Goal: Transaction & Acquisition: Book appointment/travel/reservation

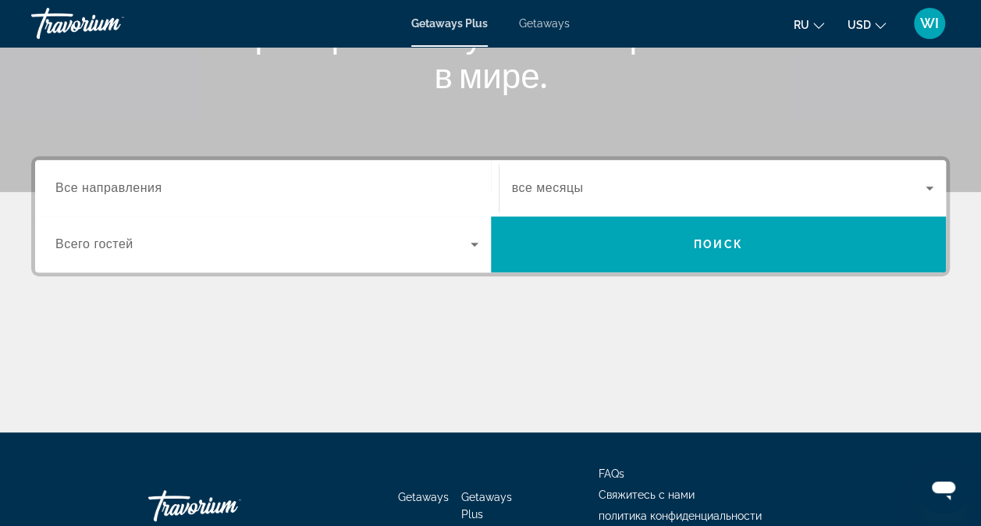
scroll to position [281, 0]
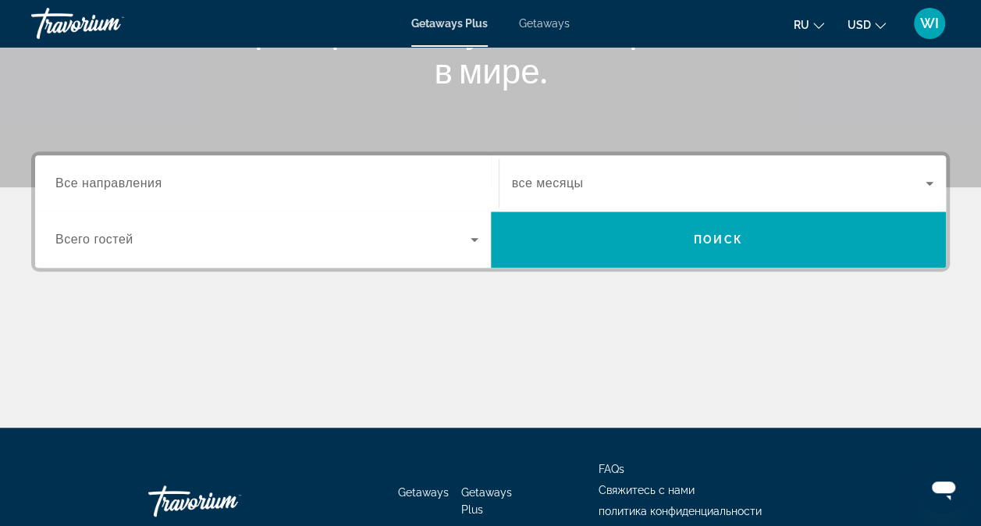
click at [481, 245] on icon "Search widget" at bounding box center [474, 239] width 19 height 19
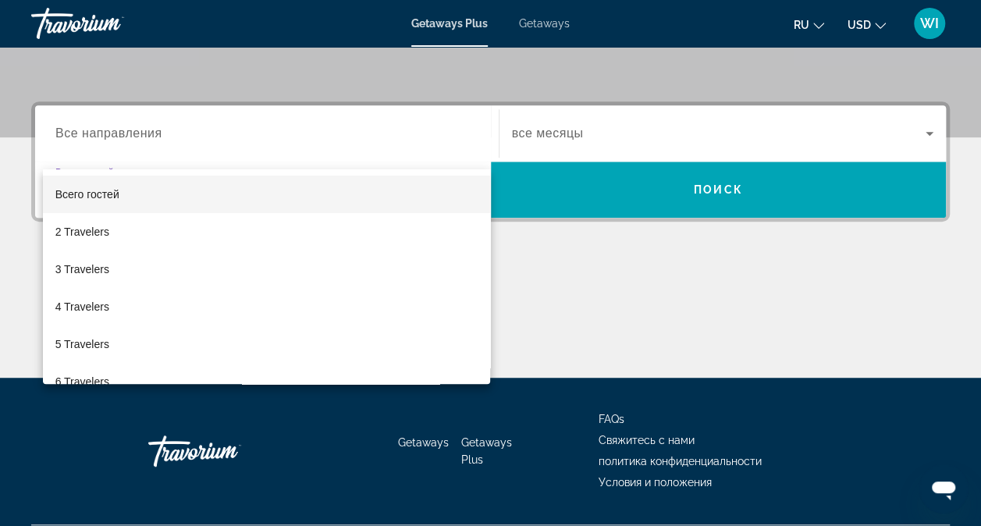
scroll to position [373, 0]
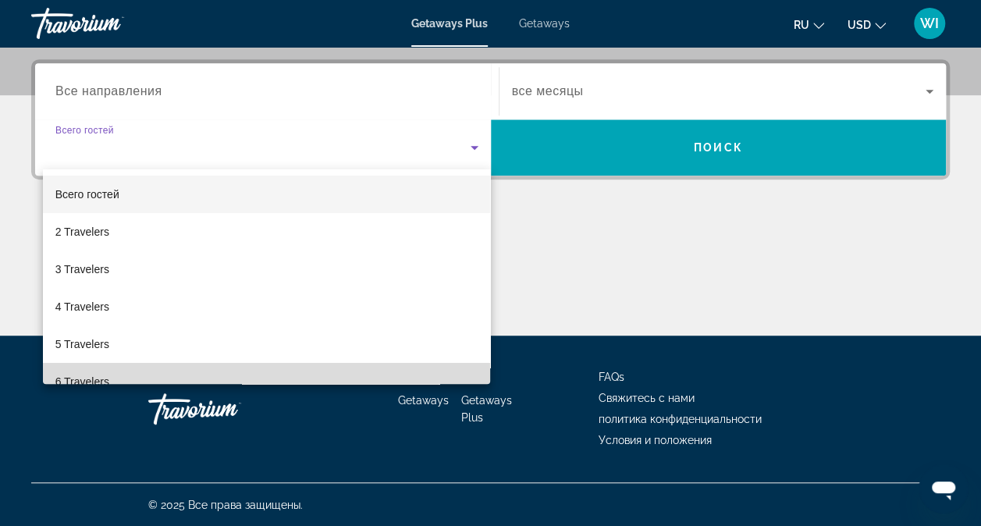
click at [456, 371] on mat-option "6 Travelers" at bounding box center [267, 381] width 448 height 37
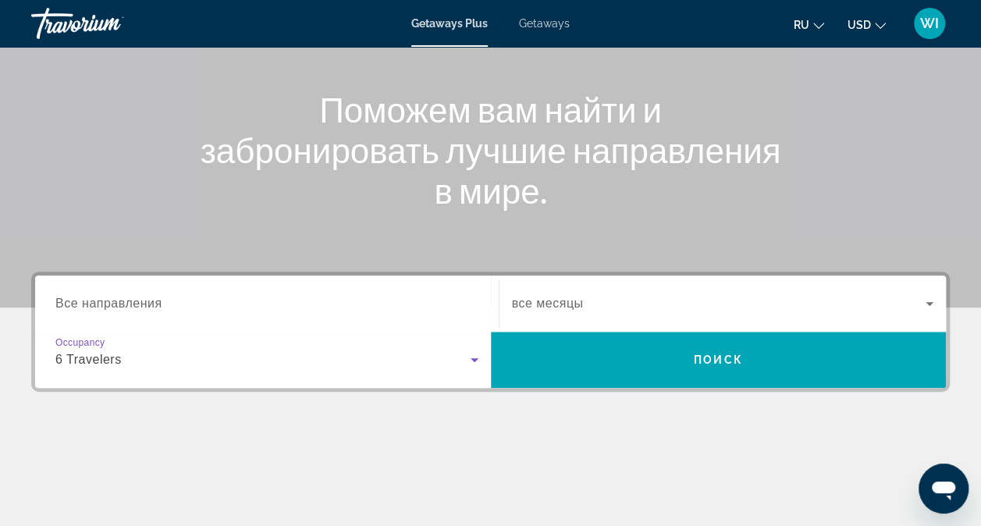
scroll to position [171, 0]
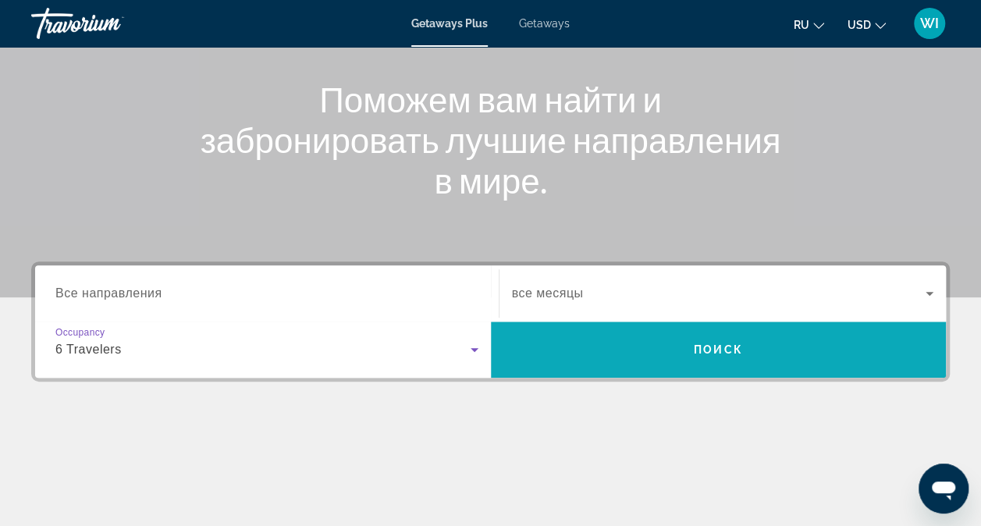
click at [774, 345] on span "Search widget" at bounding box center [719, 349] width 456 height 37
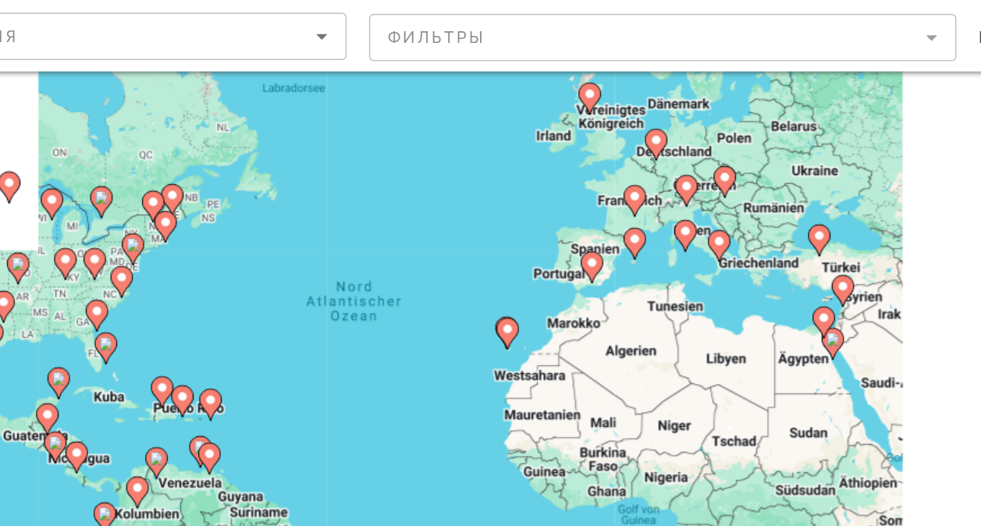
scroll to position [66, 0]
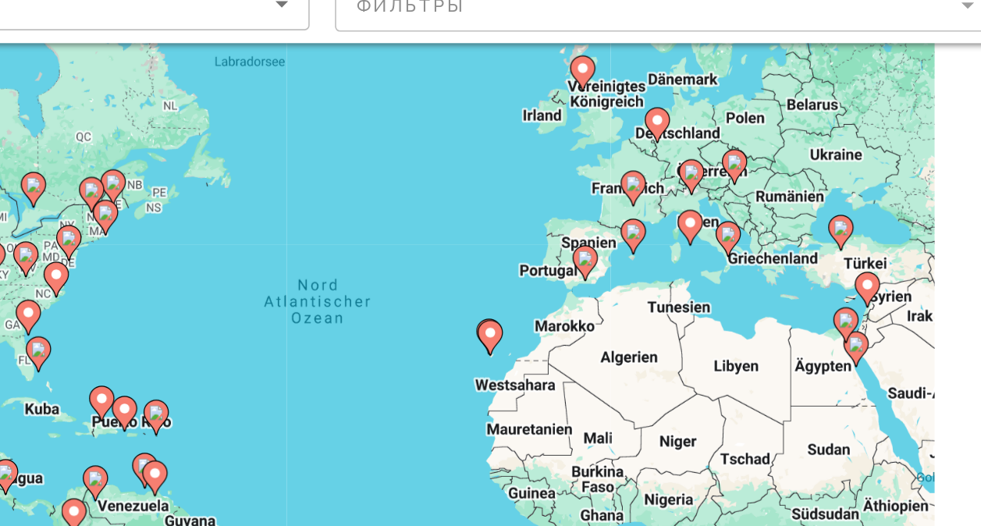
click at [608, 272] on image "Main content" at bounding box center [608, 273] width 9 height 9
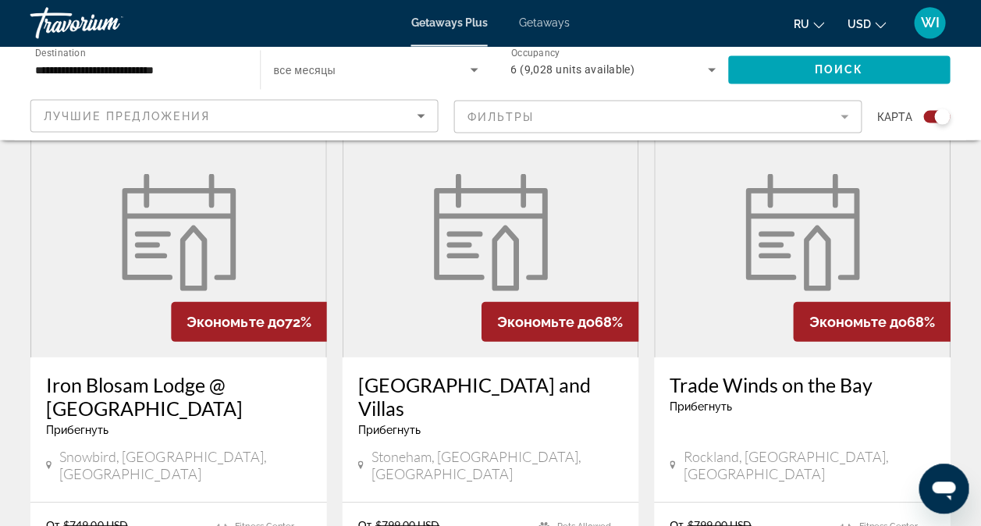
scroll to position [573, 0]
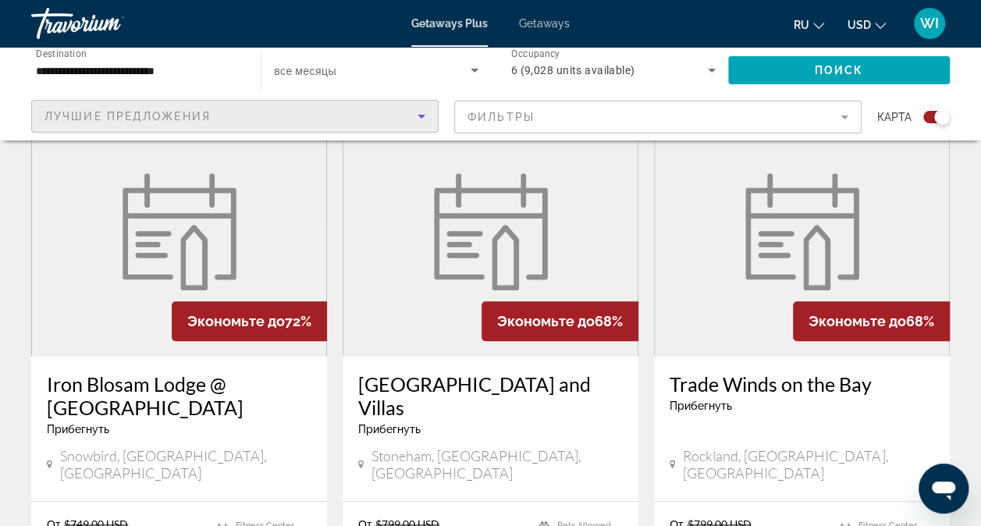
click at [417, 115] on icon "Sort by" at bounding box center [421, 116] width 19 height 19
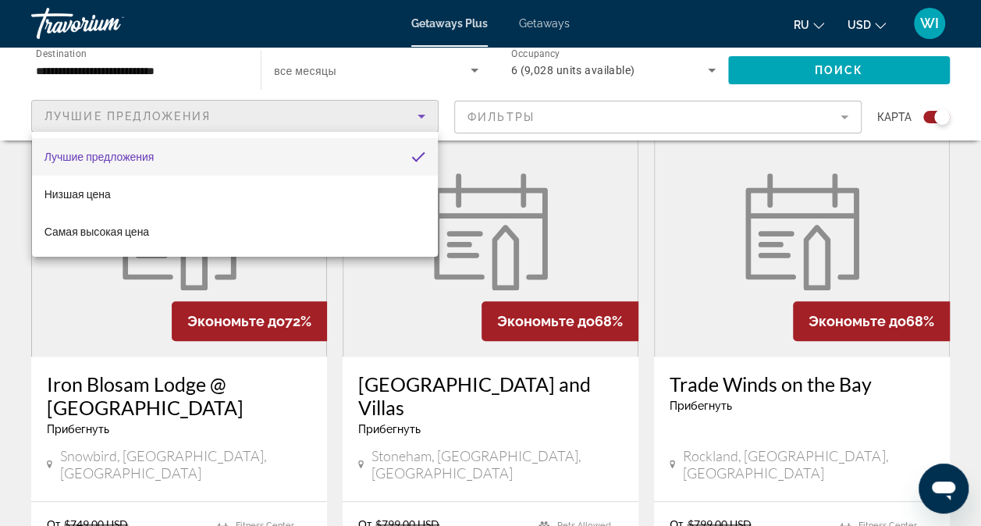
click at [417, 115] on div at bounding box center [490, 263] width 981 height 526
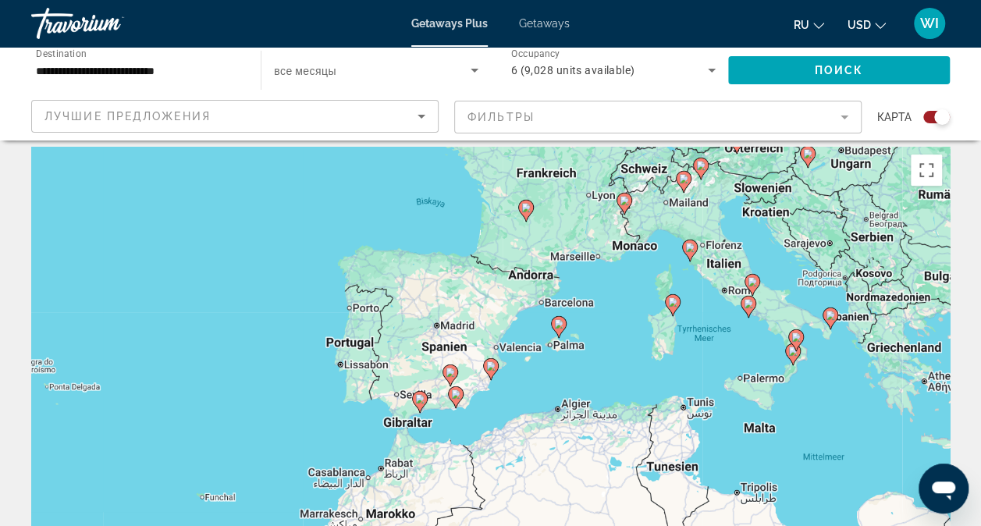
scroll to position [0, 0]
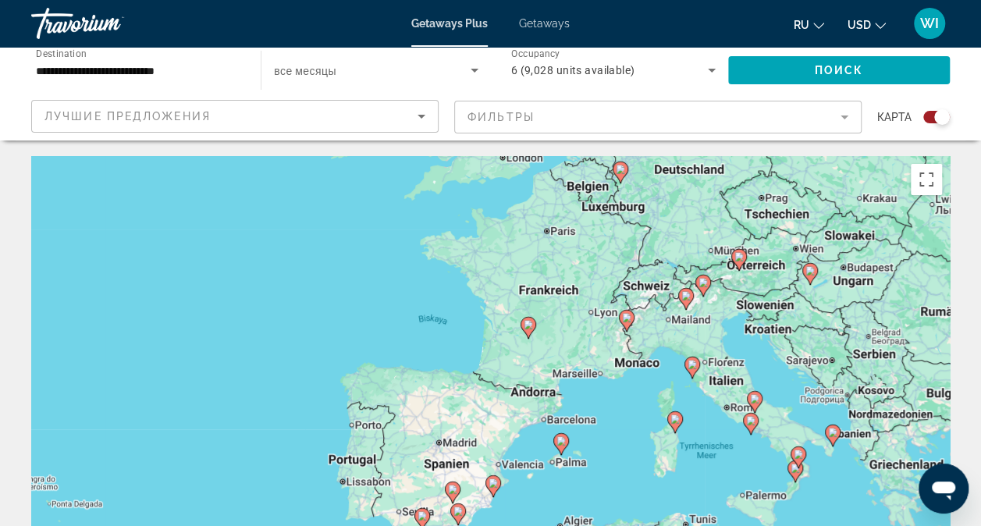
drag, startPoint x: 702, startPoint y: 212, endPoint x: 704, endPoint y: 322, distance: 109.3
click at [704, 322] on div "Um den Modus zum Ziehen mit der Tastatur zu aktivieren, drückst du Alt + Eingab…" at bounding box center [490, 390] width 919 height 468
click at [686, 296] on image "Main content" at bounding box center [686, 295] width 9 height 9
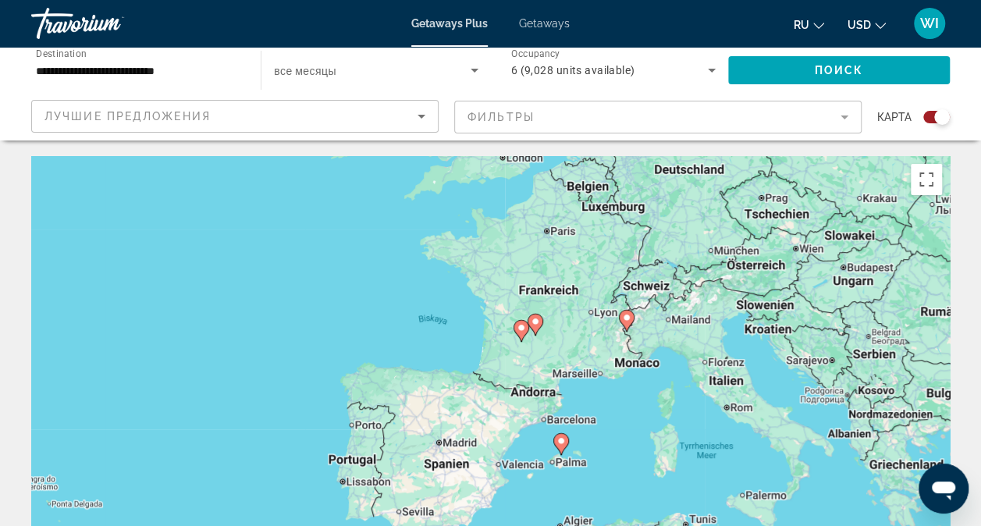
type input "**********"
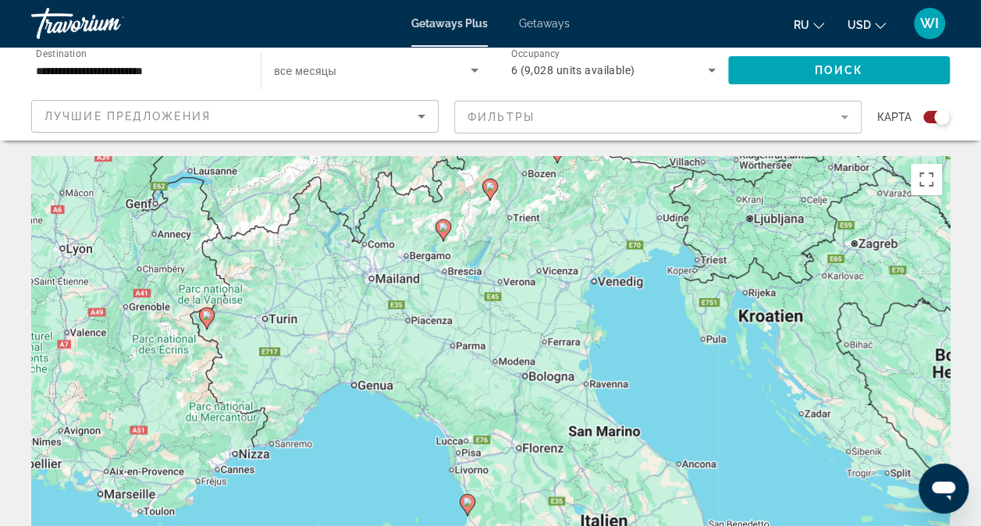
drag, startPoint x: 606, startPoint y: 383, endPoint x: 558, endPoint y: 233, distance: 157.3
click at [558, 233] on div "Um den Modus zum Ziehen mit der Tastatur zu aktivieren, drückst du Alt + Eingab…" at bounding box center [490, 390] width 919 height 468
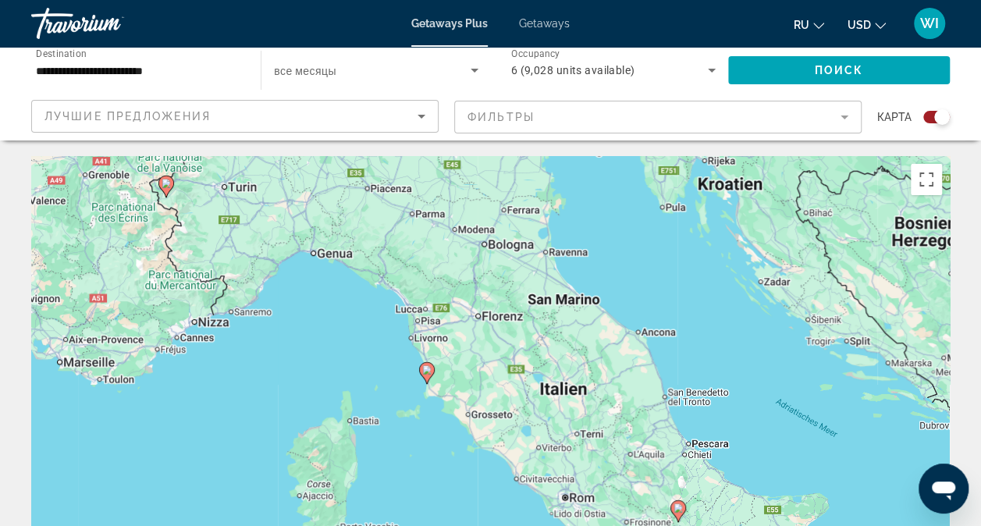
drag, startPoint x: 512, startPoint y: 337, endPoint x: 470, endPoint y: 181, distance: 161.7
click at [470, 181] on div "Um den Modus zum Ziehen mit der Tastatur zu aktivieren, drückst du Alt + Eingab…" at bounding box center [490, 390] width 919 height 468
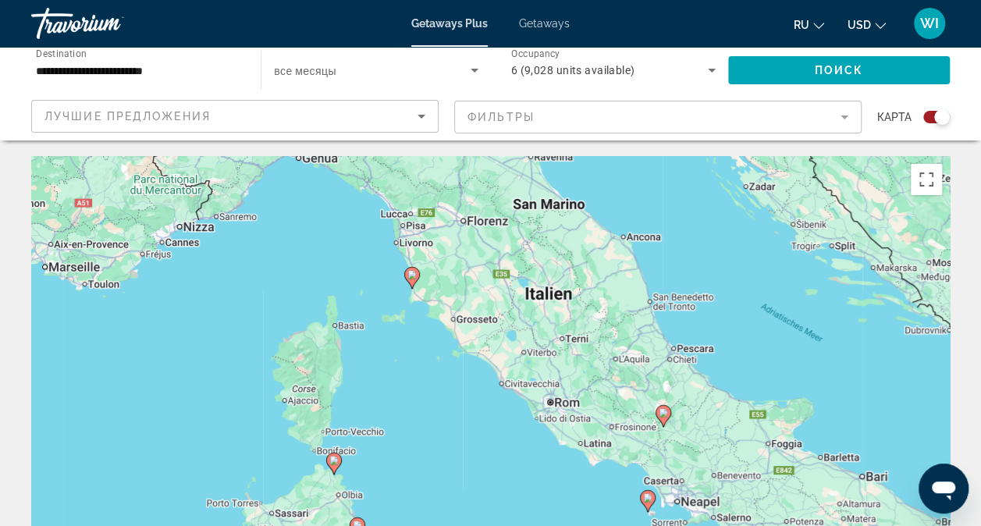
drag, startPoint x: 459, startPoint y: 292, endPoint x: 445, endPoint y: 200, distance: 93.2
click at [445, 200] on div "Um den Modus zum Ziehen mit der Tastatur zu aktivieren, drückst du Alt + Eingab…" at bounding box center [490, 390] width 919 height 468
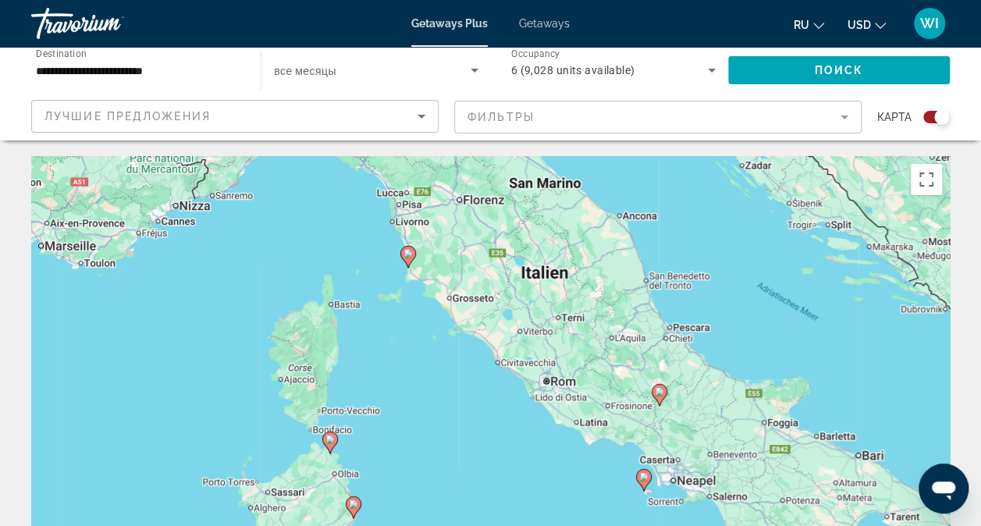
click at [409, 256] on image "Main content" at bounding box center [408, 253] width 9 height 9
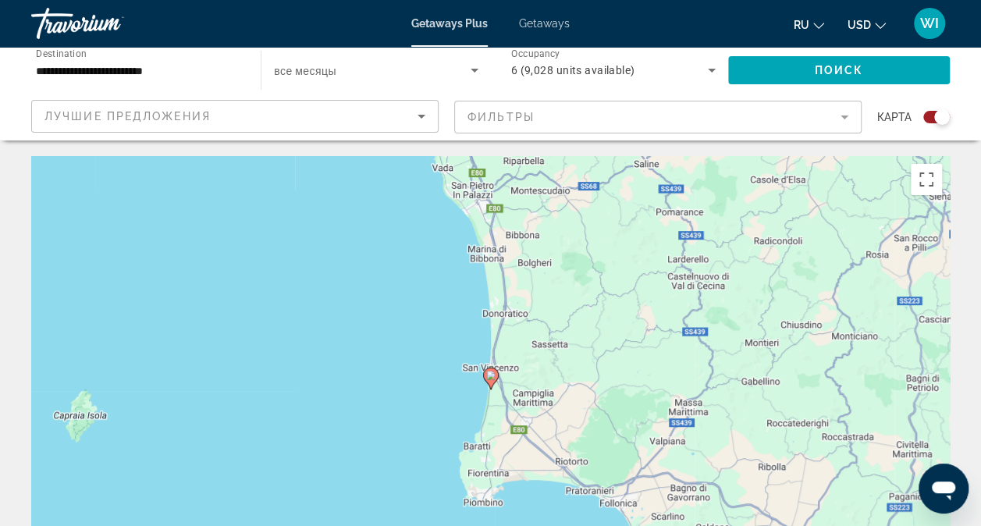
click at [490, 375] on image "Main content" at bounding box center [490, 375] width 9 height 9
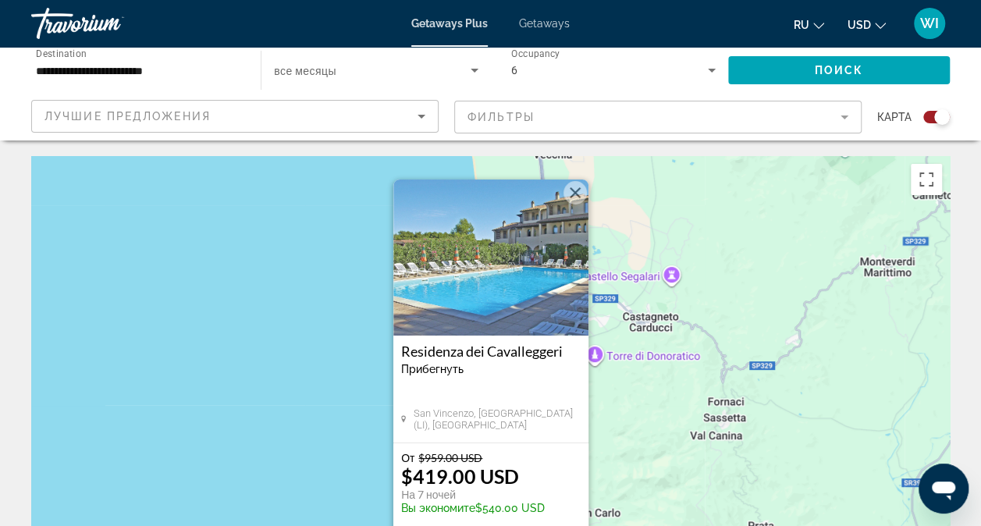
click at [782, 209] on div "Um den Modus zum Ziehen mit der Tastatur zu aktivieren, drückst du Alt + Eingab…" at bounding box center [490, 390] width 919 height 468
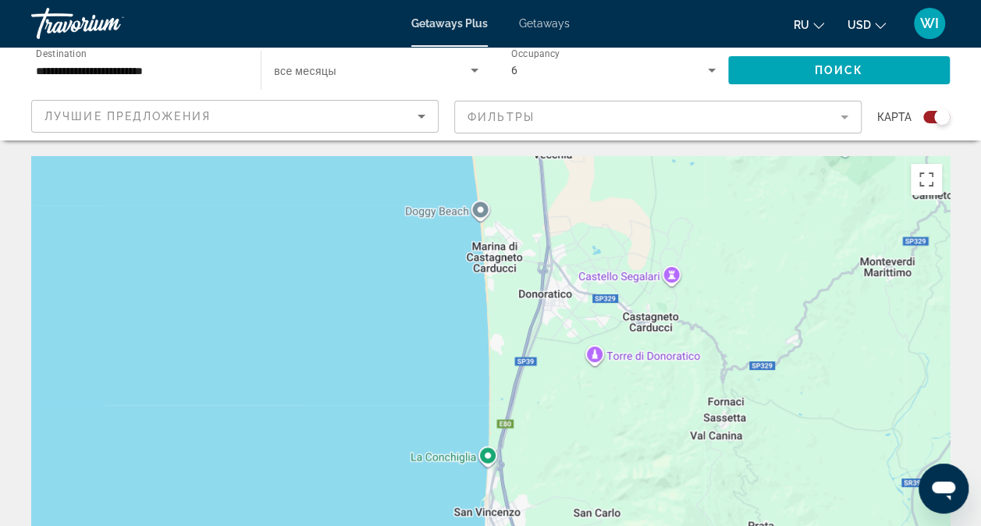
click at [426, 116] on icon "Sort by" at bounding box center [421, 116] width 19 height 19
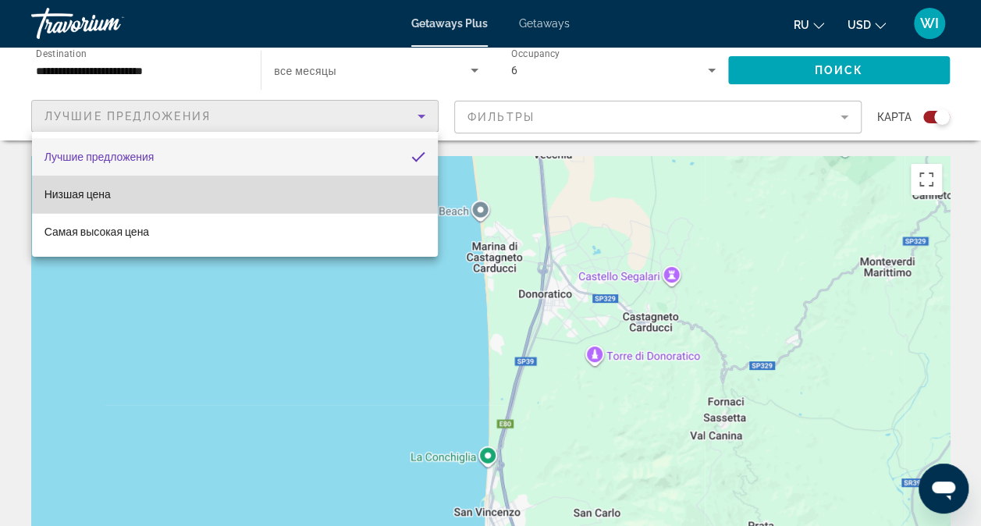
click at [119, 191] on mat-option "Низшая цена" at bounding box center [235, 194] width 406 height 37
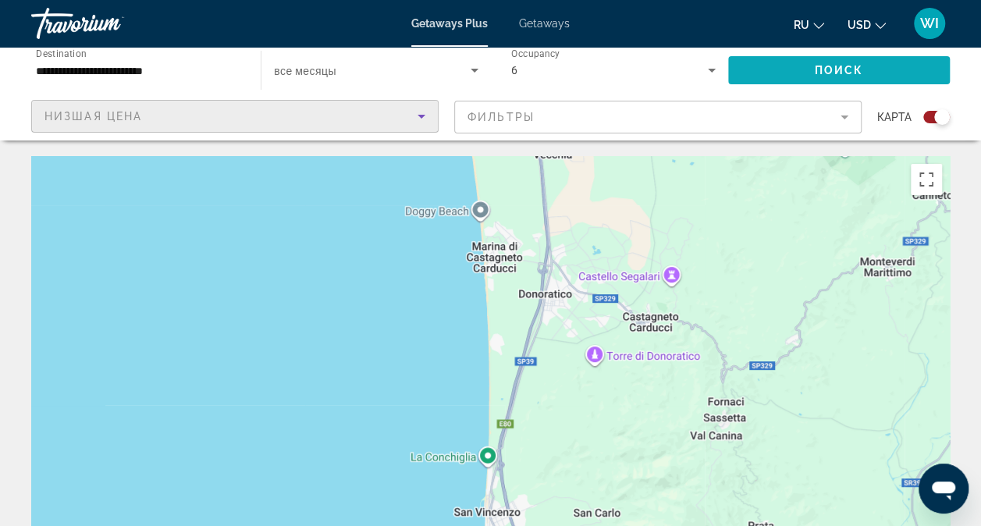
click at [750, 74] on span "Search widget" at bounding box center [839, 70] width 222 height 37
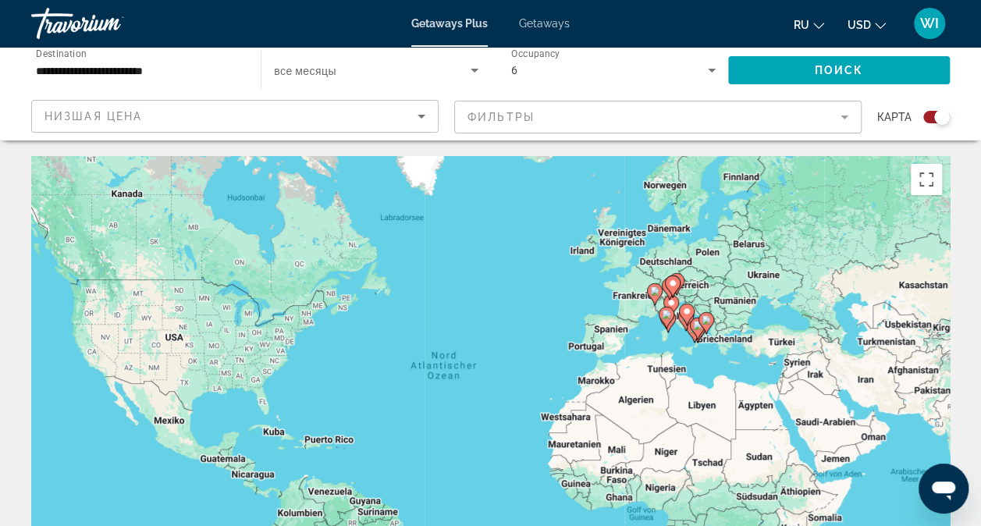
click at [703, 340] on gmp-advanced-marker "Main content" at bounding box center [698, 328] width 16 height 23
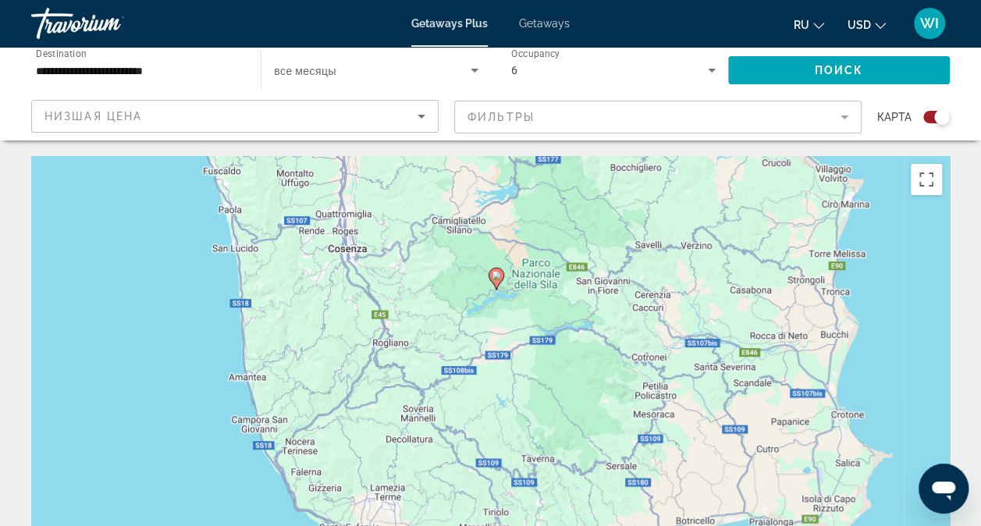
drag, startPoint x: 452, startPoint y: 367, endPoint x: 488, endPoint y: 205, distance: 166.3
click at [488, 205] on div "Um von einem Element zum anderen zu gelangen, drückst du die Pfeiltasten entspr…" at bounding box center [490, 390] width 919 height 468
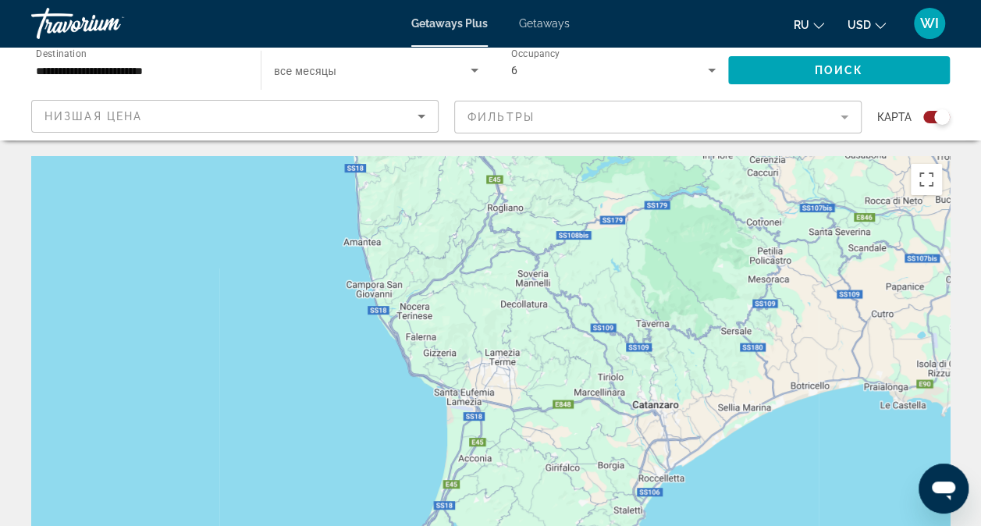
drag, startPoint x: 488, startPoint y: 205, endPoint x: 546, endPoint y: 183, distance: 61.5
click at [546, 183] on div "Um den Modus zum Ziehen mit der Tastatur zu aktivieren, drückst du Alt + Eingab…" at bounding box center [490, 390] width 919 height 468
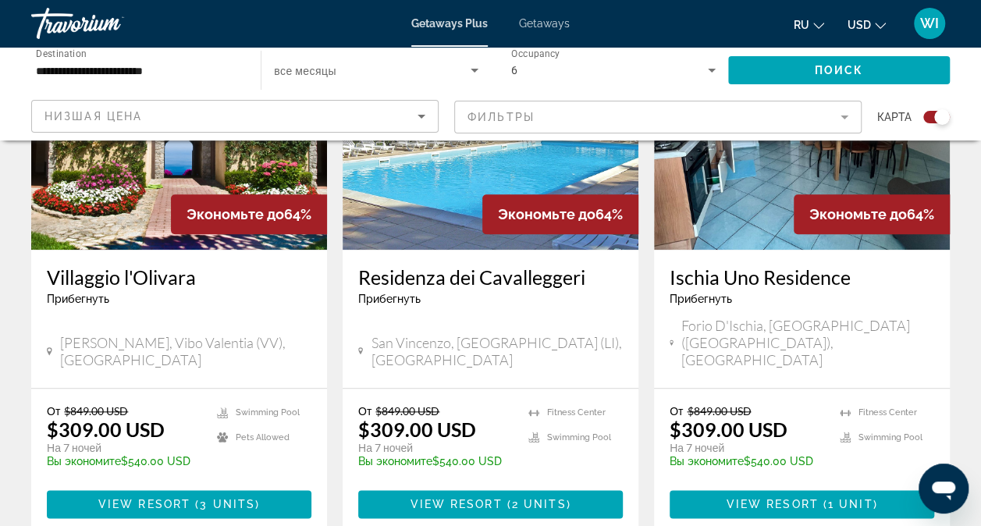
scroll to position [696, 0]
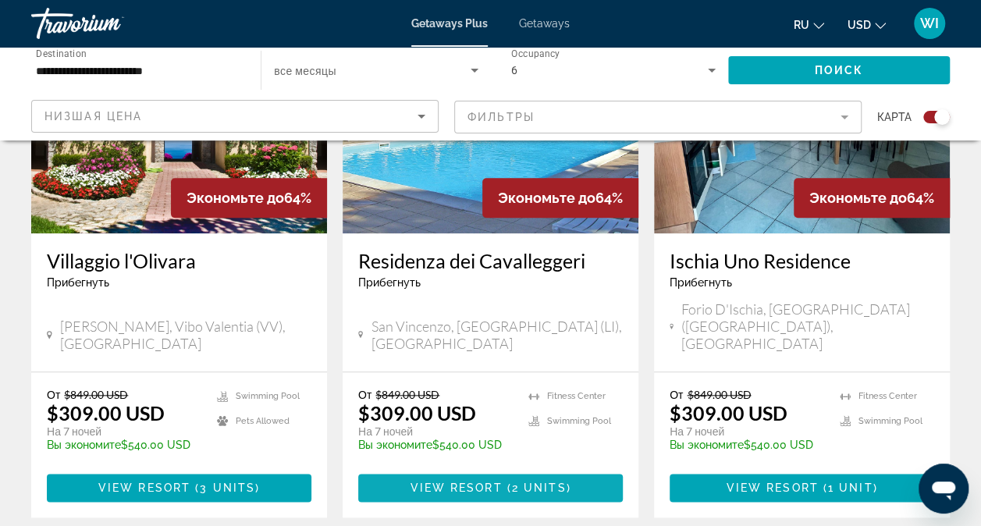
click at [437, 482] on span "View Resort" at bounding box center [456, 488] width 92 height 12
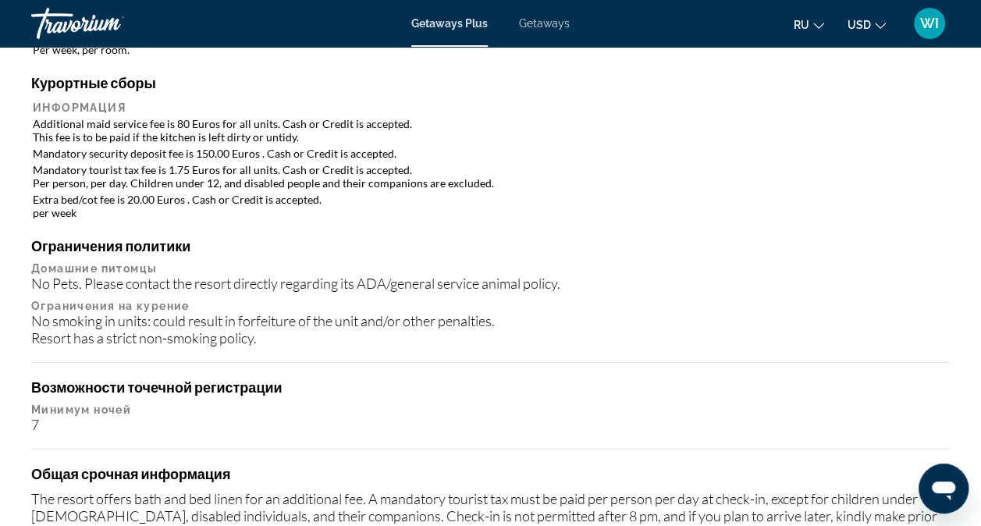
scroll to position [1253, 0]
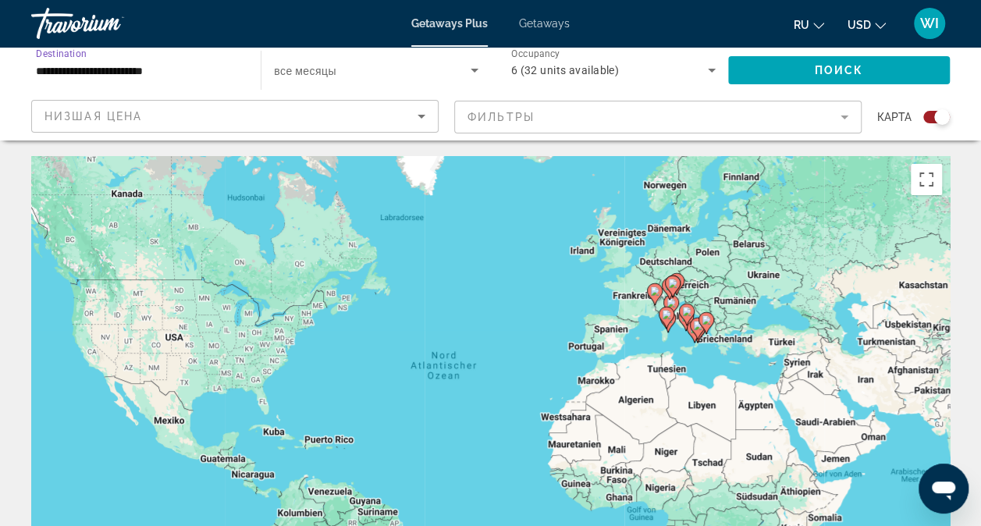
click at [77, 62] on input "**********" at bounding box center [138, 71] width 205 height 19
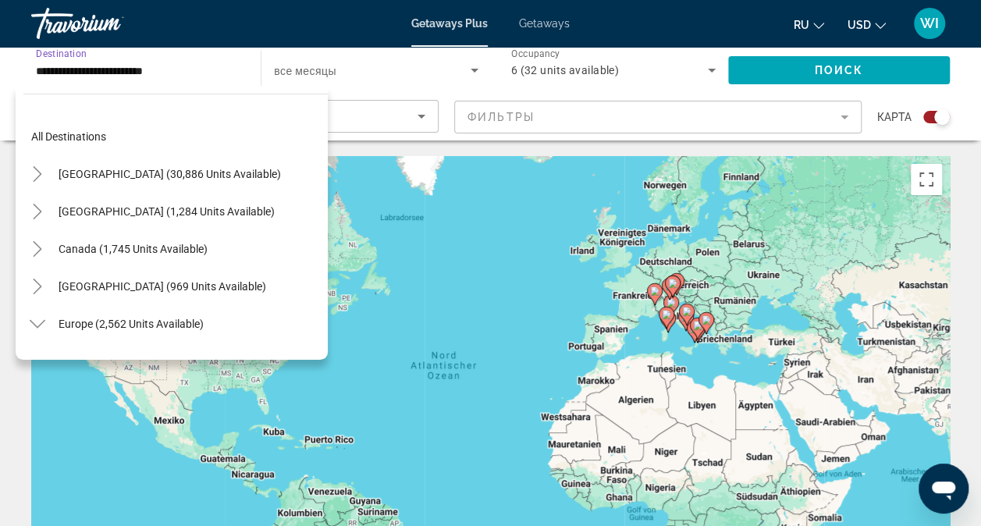
scroll to position [505, 0]
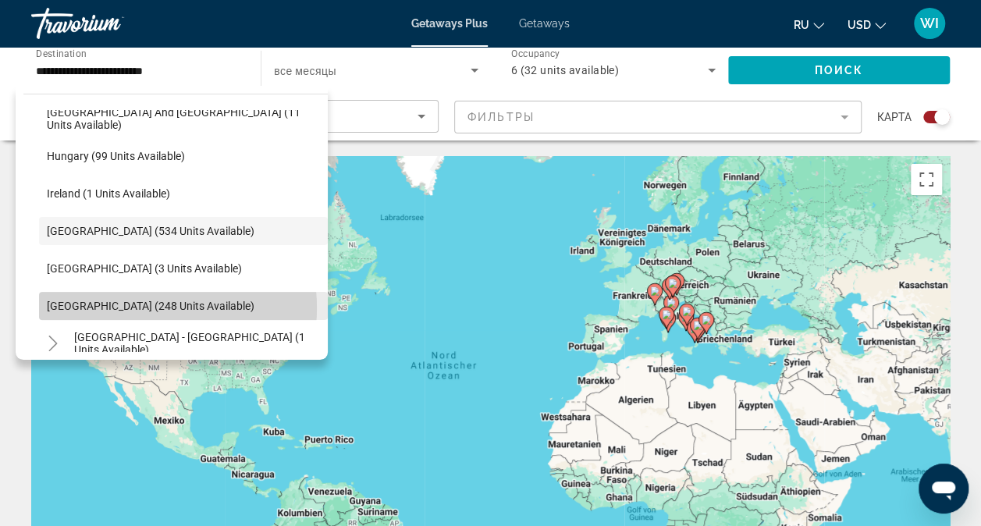
click at [127, 308] on span "[GEOGRAPHIC_DATA] (248 units available)" at bounding box center [151, 306] width 208 height 12
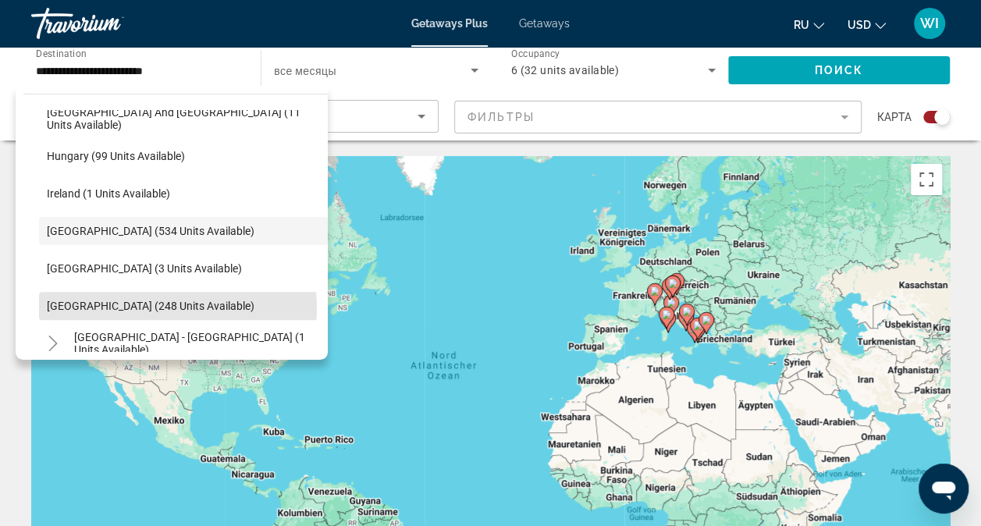
type input "**********"
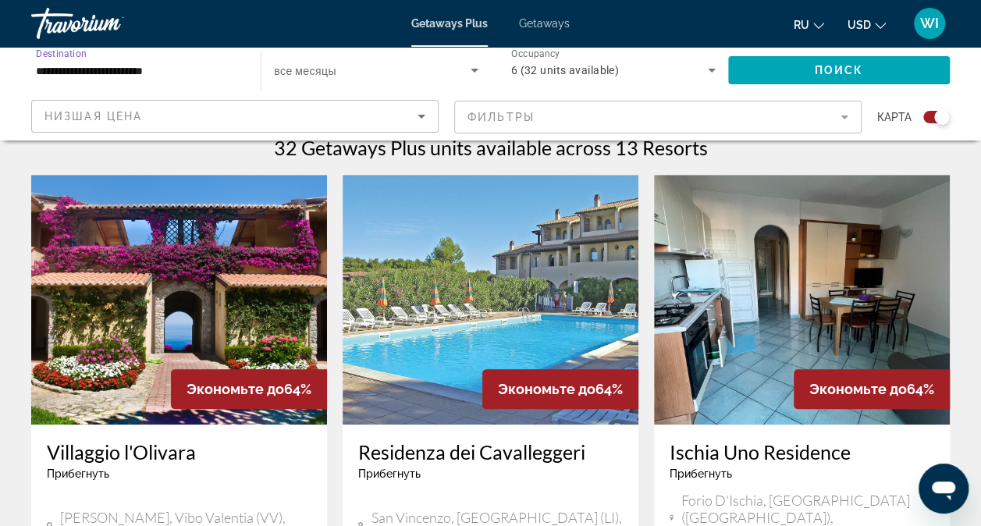
scroll to position [0, 0]
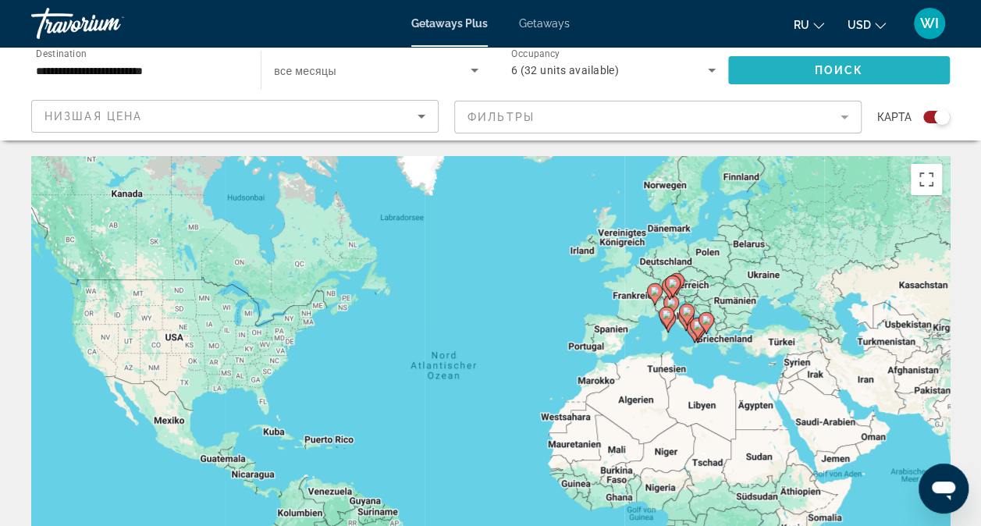
click at [887, 67] on span "Search widget" at bounding box center [839, 70] width 222 height 37
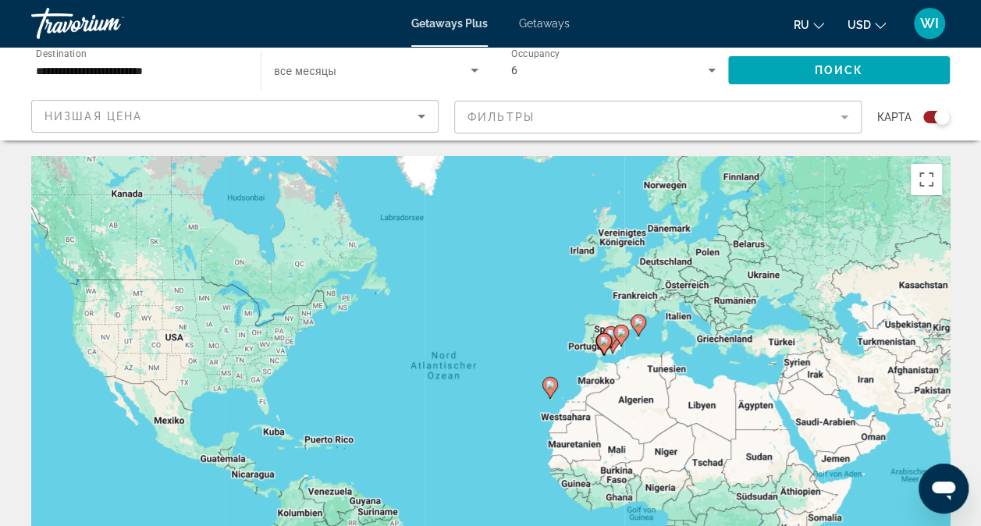
drag, startPoint x: 321, startPoint y: 66, endPoint x: 303, endPoint y: 68, distance: 18.1
click at [303, 68] on span "все месяцы" at bounding box center [305, 71] width 62 height 12
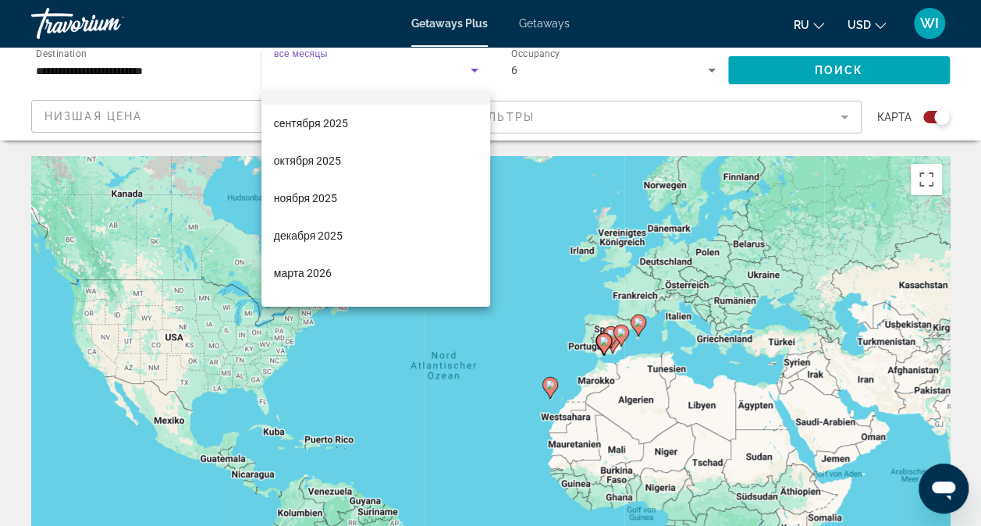
scroll to position [59, 0]
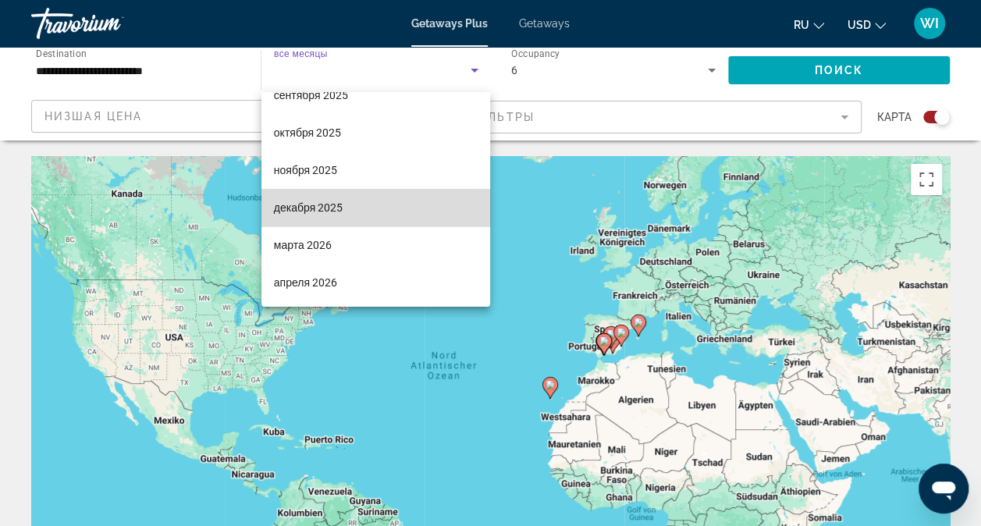
click at [395, 203] on mat-option "декабря 2025" at bounding box center [377, 207] width 230 height 37
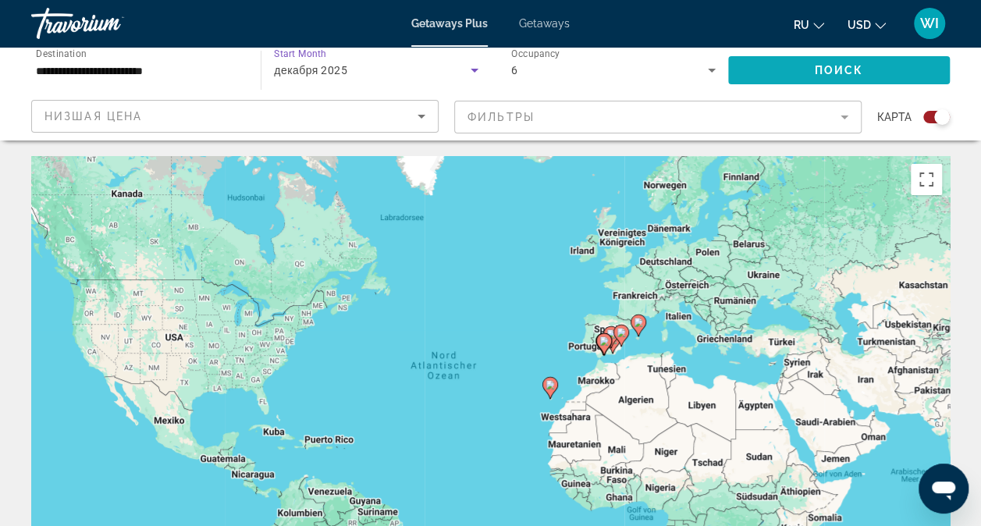
click at [790, 66] on span "Search widget" at bounding box center [839, 70] width 222 height 37
click at [421, 120] on icon "Sort by" at bounding box center [421, 116] width 19 height 19
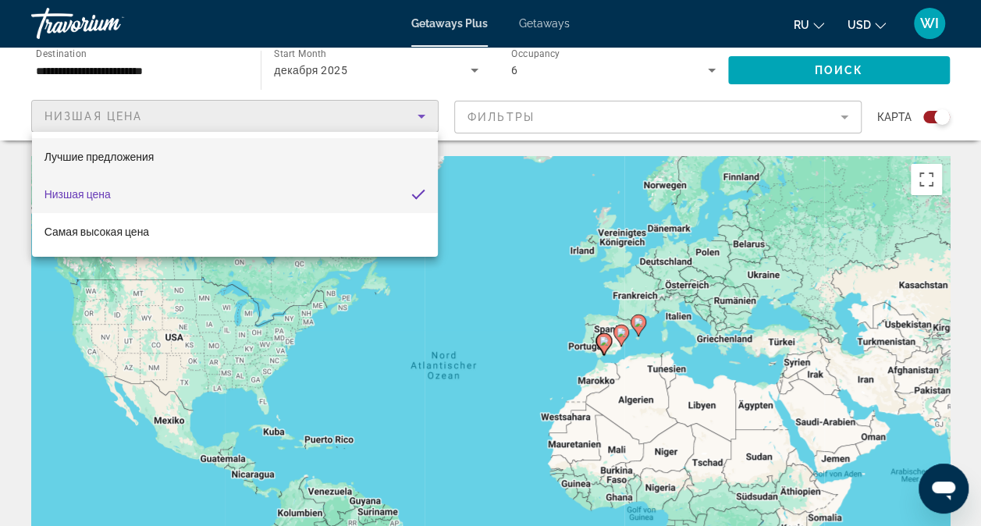
click at [376, 147] on mat-option "Лучшие предложения" at bounding box center [235, 156] width 406 height 37
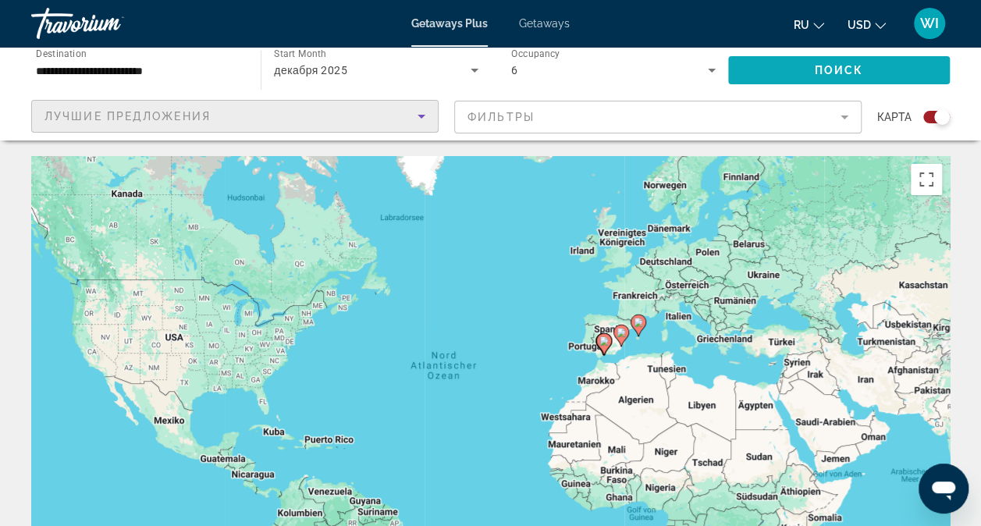
click at [867, 74] on span "Search widget" at bounding box center [839, 70] width 222 height 37
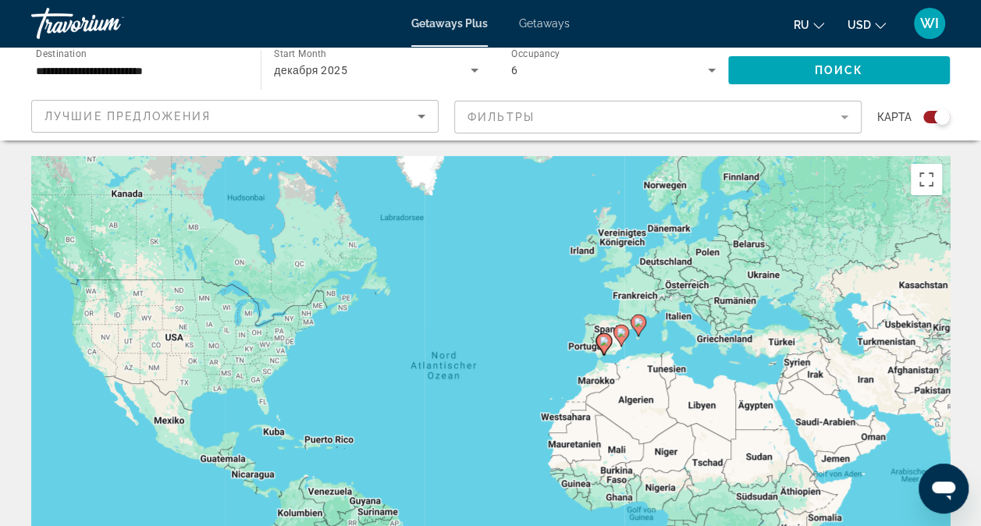
click at [550, 20] on span "Getaways" at bounding box center [544, 23] width 51 height 12
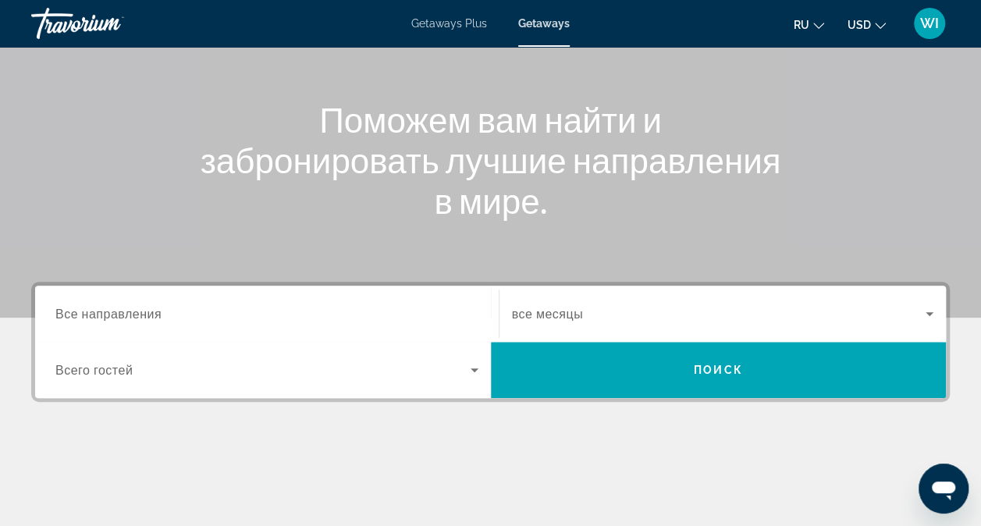
scroll to position [156, 0]
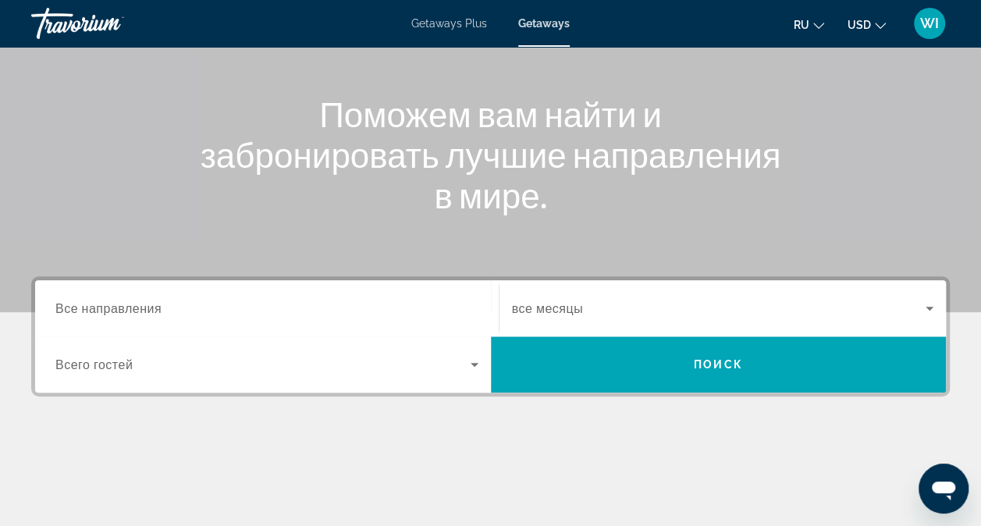
click at [478, 365] on icon "Search widget" at bounding box center [474, 364] width 19 height 19
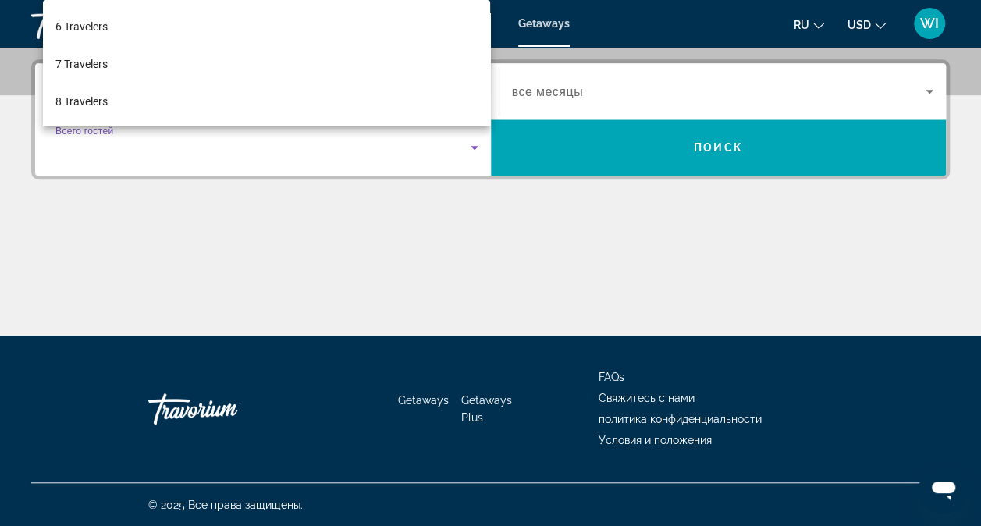
scroll to position [187, 0]
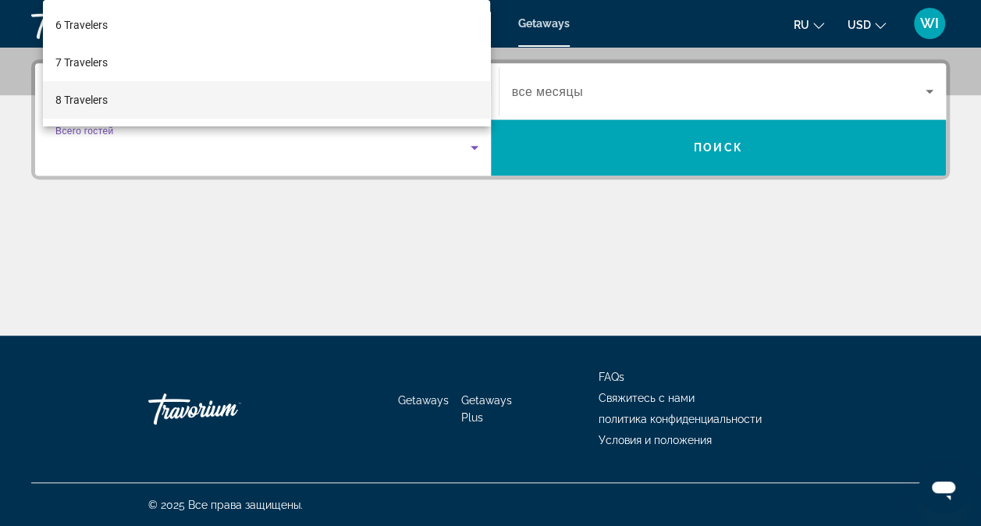
click at [426, 88] on mat-option "8 Travelers" at bounding box center [267, 99] width 448 height 37
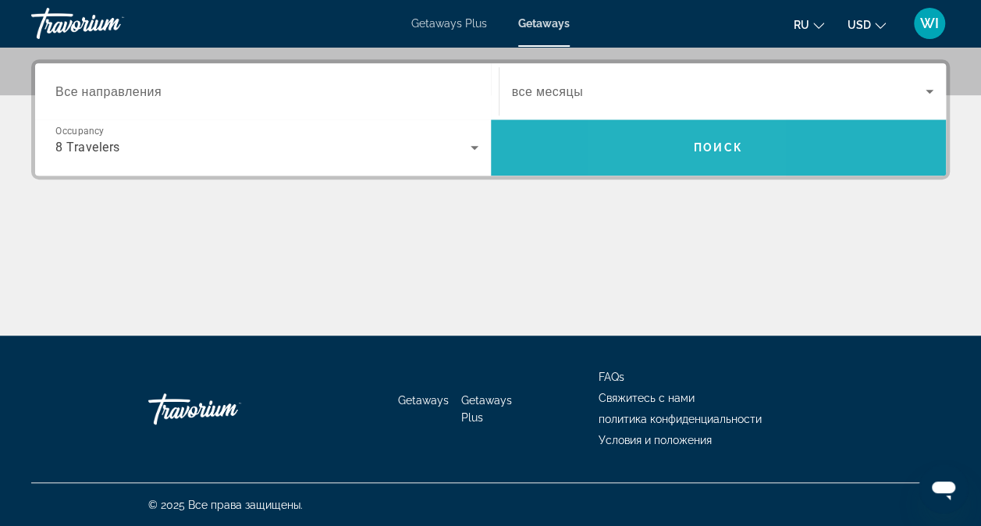
click at [669, 133] on span "Search widget" at bounding box center [719, 147] width 456 height 37
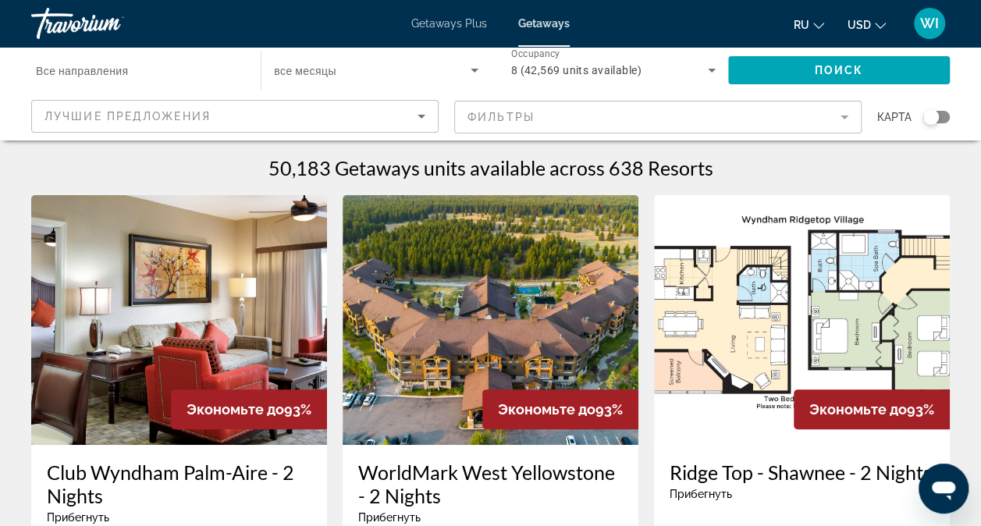
click at [713, 68] on icon "Search widget" at bounding box center [712, 70] width 19 height 19
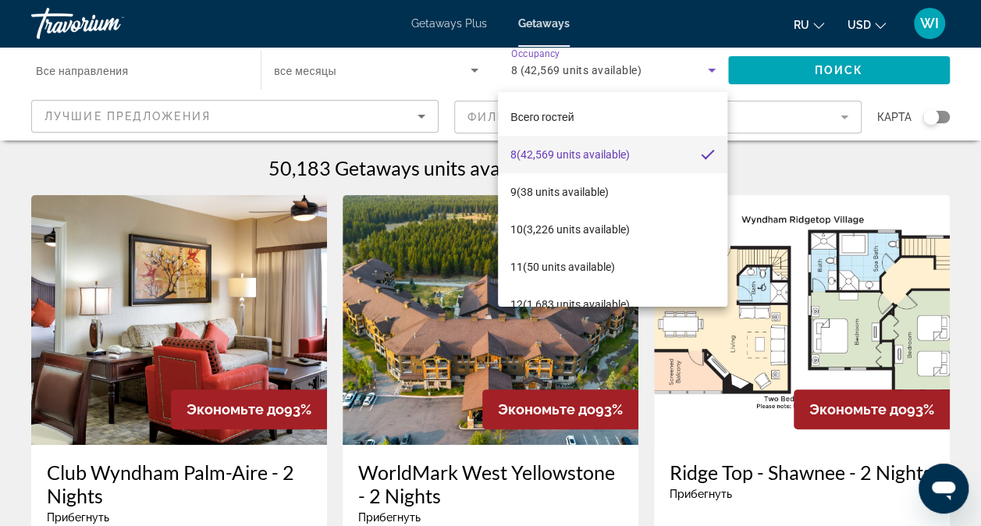
click at [421, 112] on div at bounding box center [490, 263] width 981 height 526
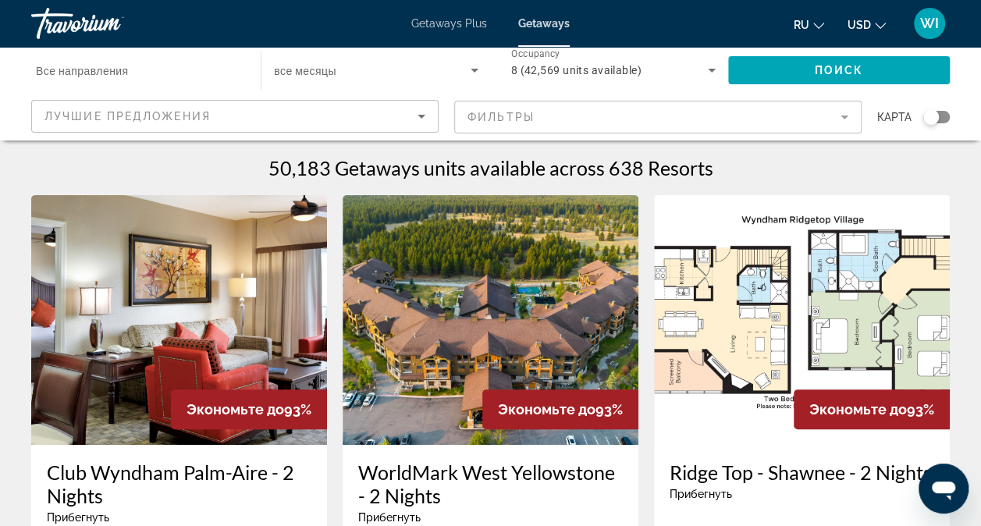
click at [421, 112] on icon "Sort by" at bounding box center [421, 116] width 19 height 19
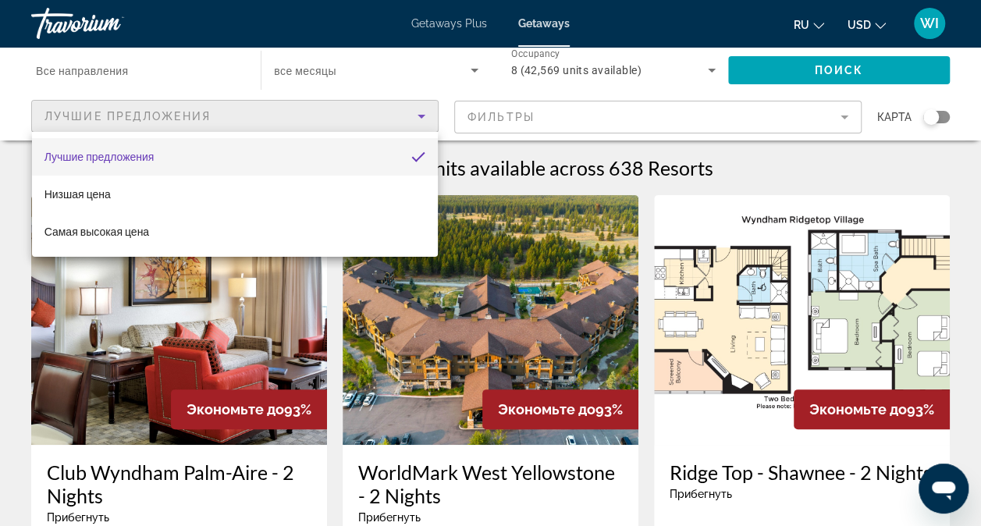
click at [940, 118] on div at bounding box center [490, 263] width 981 height 526
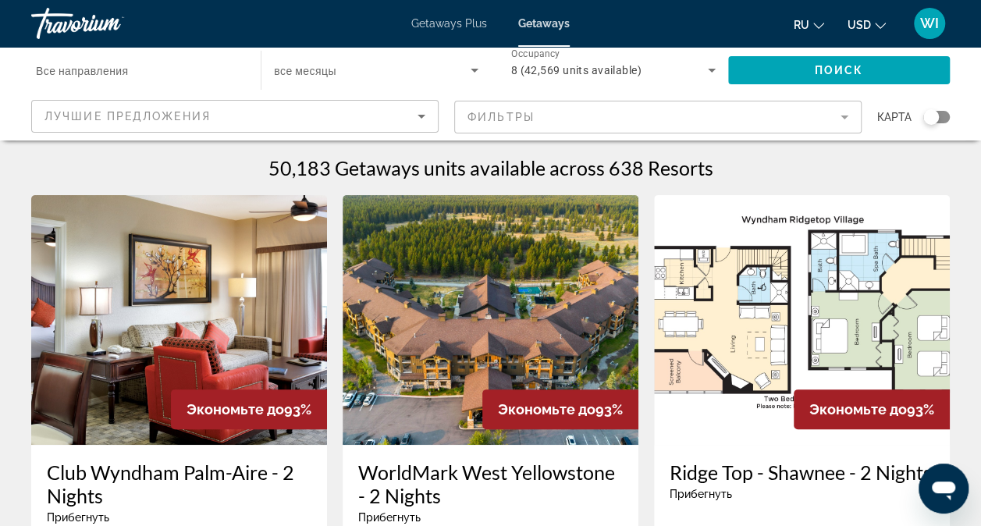
click at [940, 118] on div "Search widget" at bounding box center [937, 117] width 27 height 12
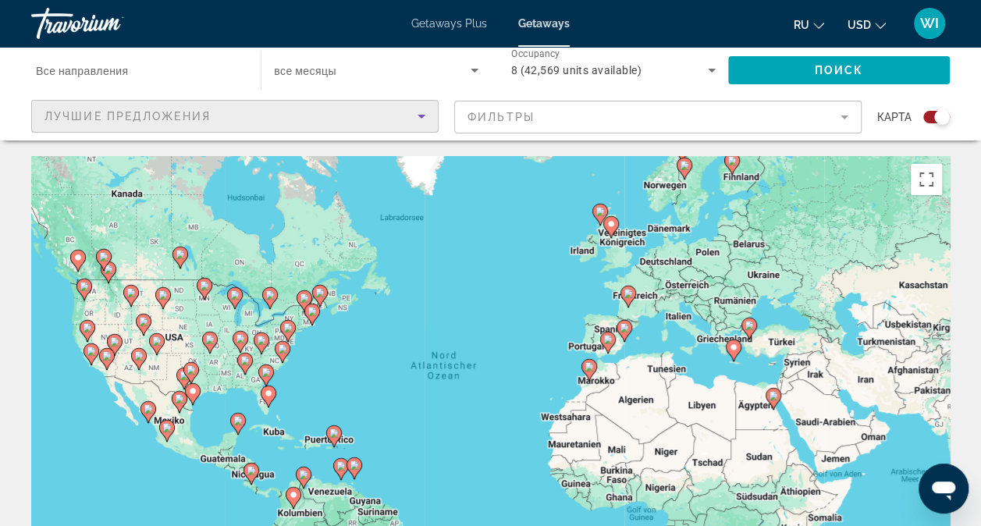
click at [428, 116] on icon "Sort by" at bounding box center [421, 116] width 19 height 19
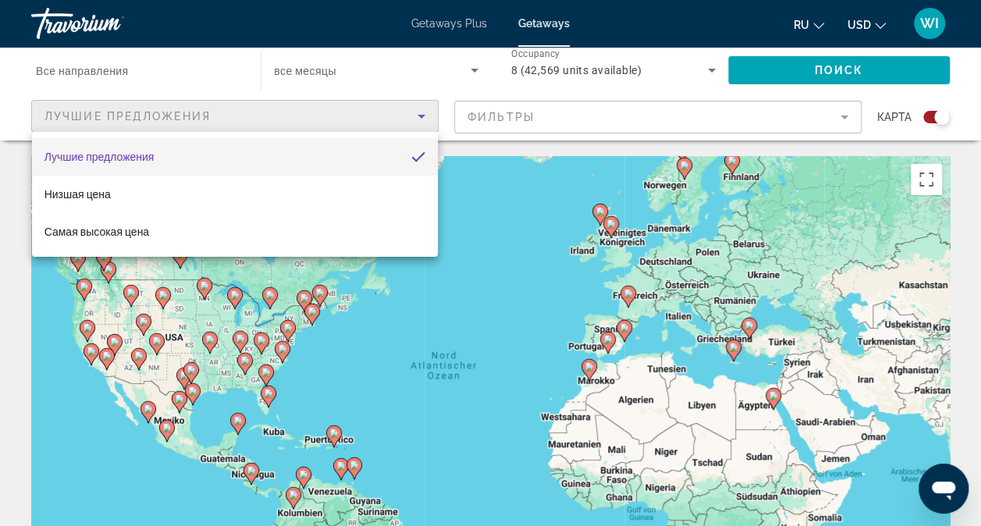
click at [428, 116] on div at bounding box center [490, 263] width 981 height 526
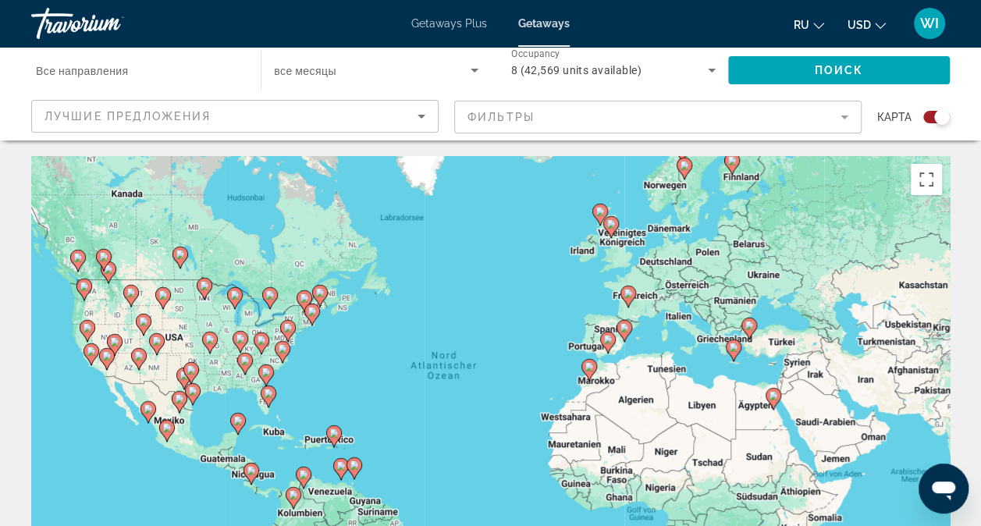
click at [620, 334] on icon "Main content" at bounding box center [624, 331] width 14 height 20
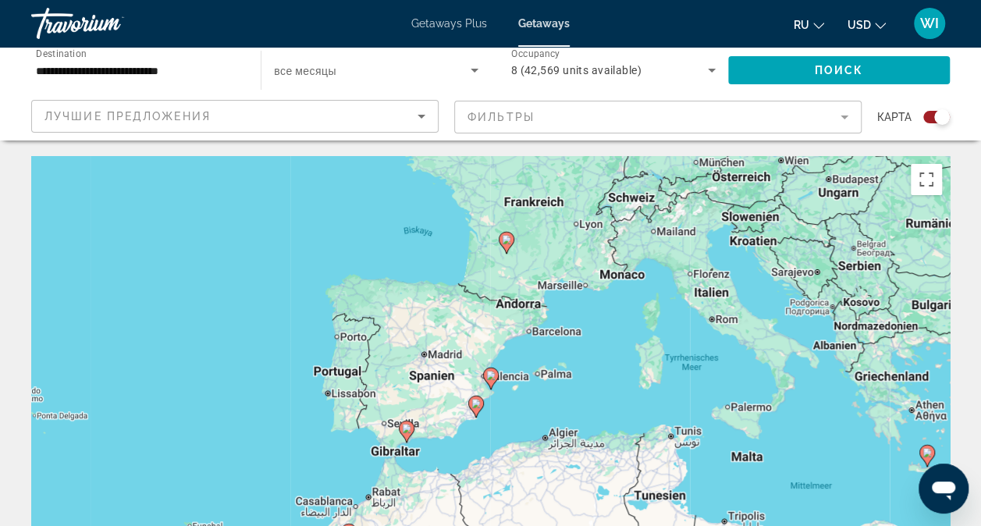
click at [495, 369] on icon "Main content" at bounding box center [491, 379] width 16 height 22
type input "**********"
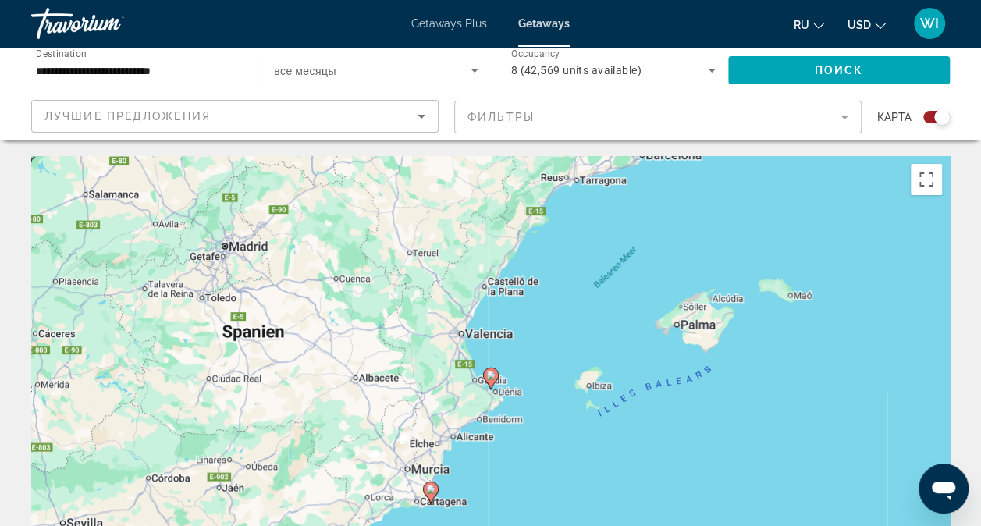
click at [489, 379] on image "Main content" at bounding box center [490, 375] width 9 height 9
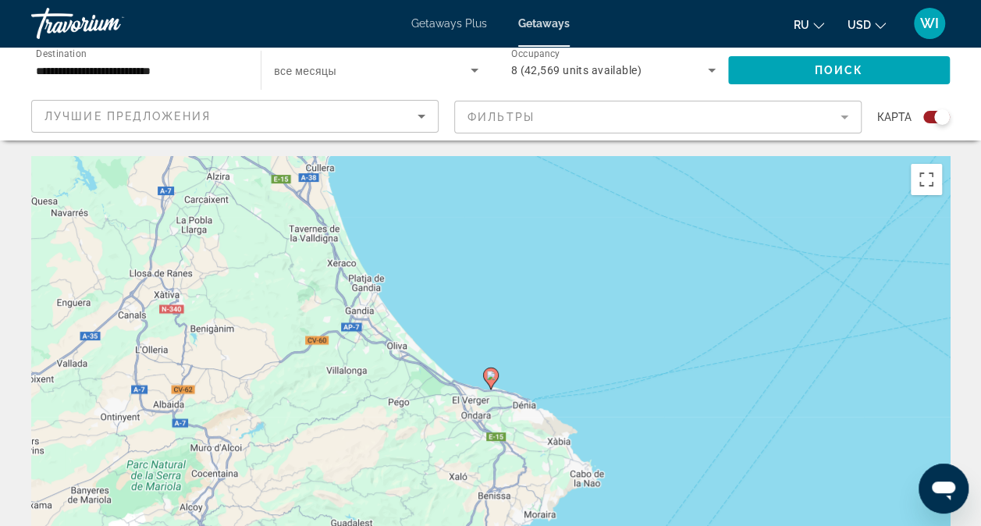
click at [489, 379] on image "Main content" at bounding box center [490, 375] width 9 height 9
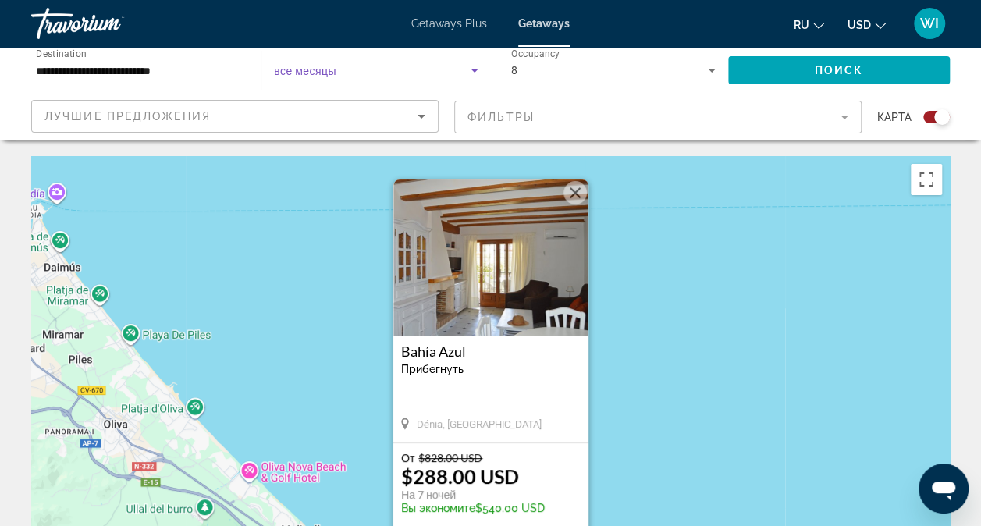
click at [468, 72] on icon "Search widget" at bounding box center [474, 70] width 19 height 19
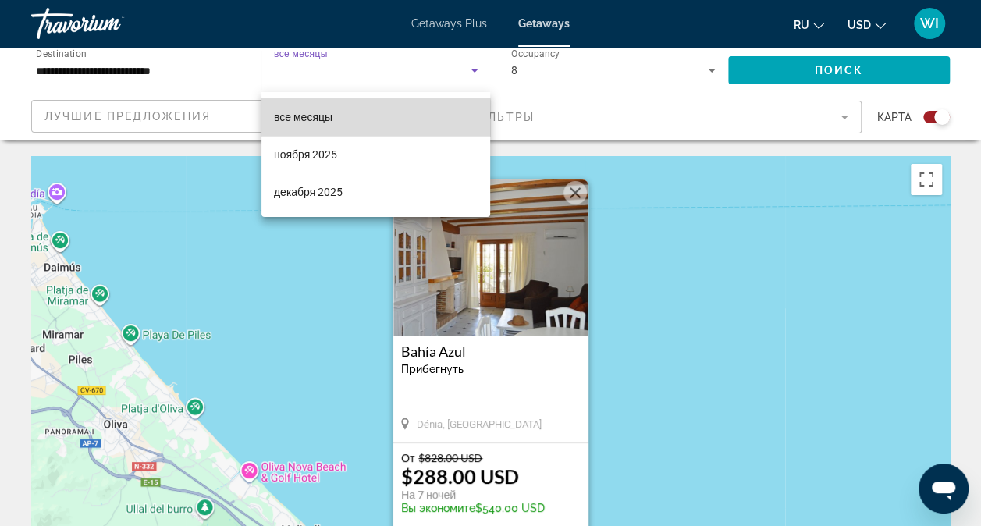
click at [319, 118] on span "все месяцы" at bounding box center [303, 117] width 59 height 12
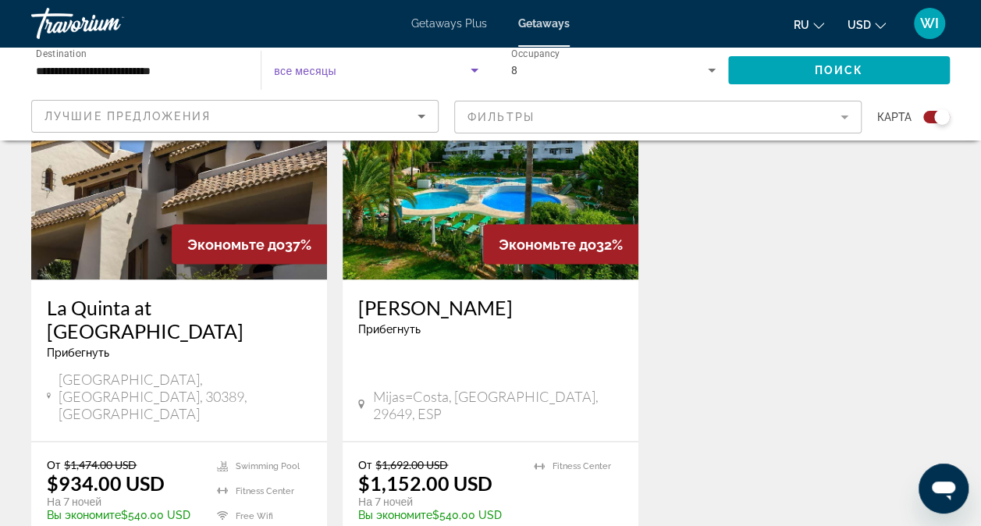
scroll to position [1039, 0]
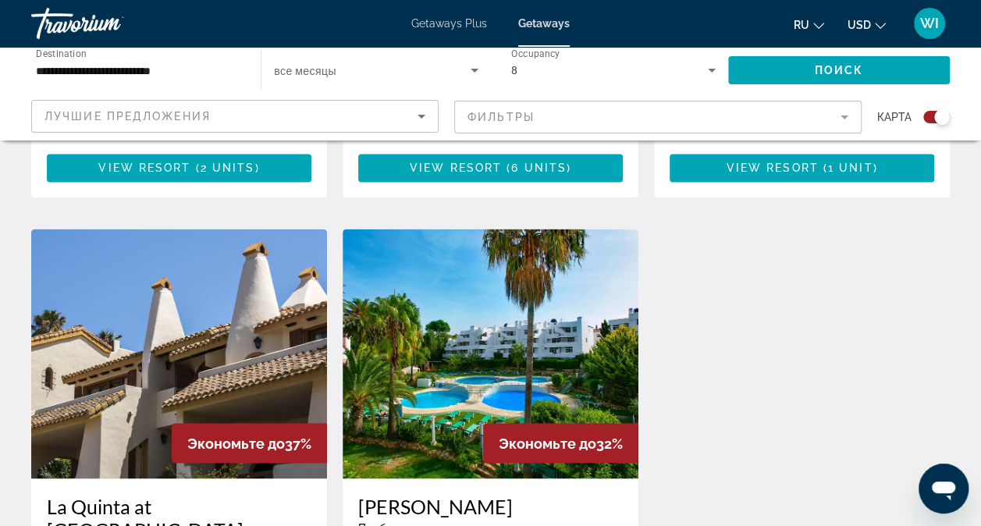
drag, startPoint x: 949, startPoint y: 281, endPoint x: 924, endPoint y: 214, distance: 71.6
click at [924, 214] on div "Экономьте до 65% [GEOGRAPHIC_DATA] Прибегнуть - Это курорт только для взрослых …" at bounding box center [490, 228] width 935 height 1177
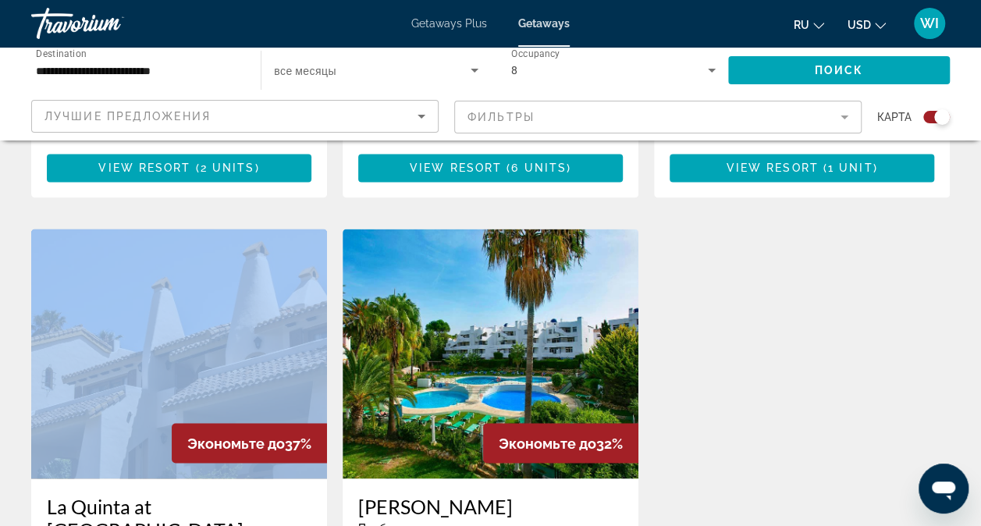
drag, startPoint x: 924, startPoint y: 214, endPoint x: 935, endPoint y: 109, distance: 105.2
click at [935, 109] on div "**********" at bounding box center [490, 76] width 981 height 1919
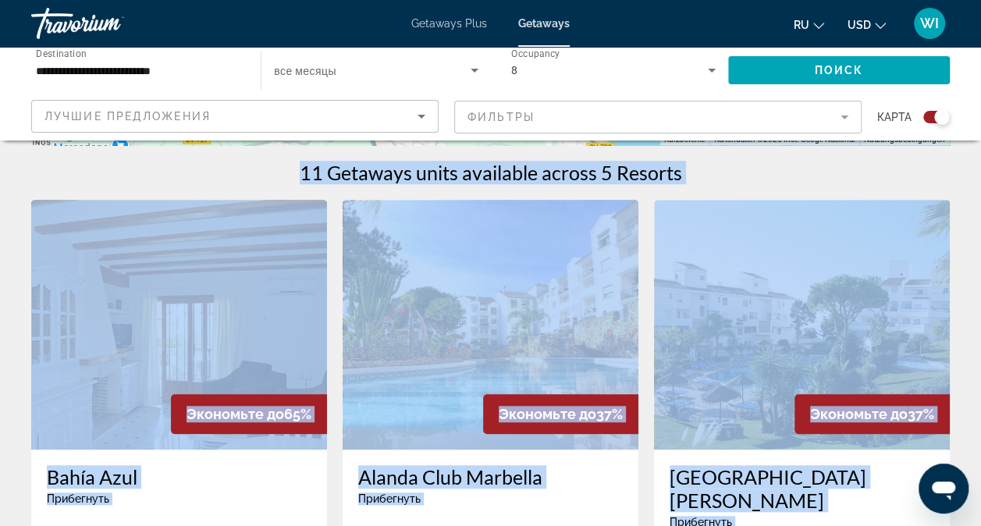
scroll to position [456, 0]
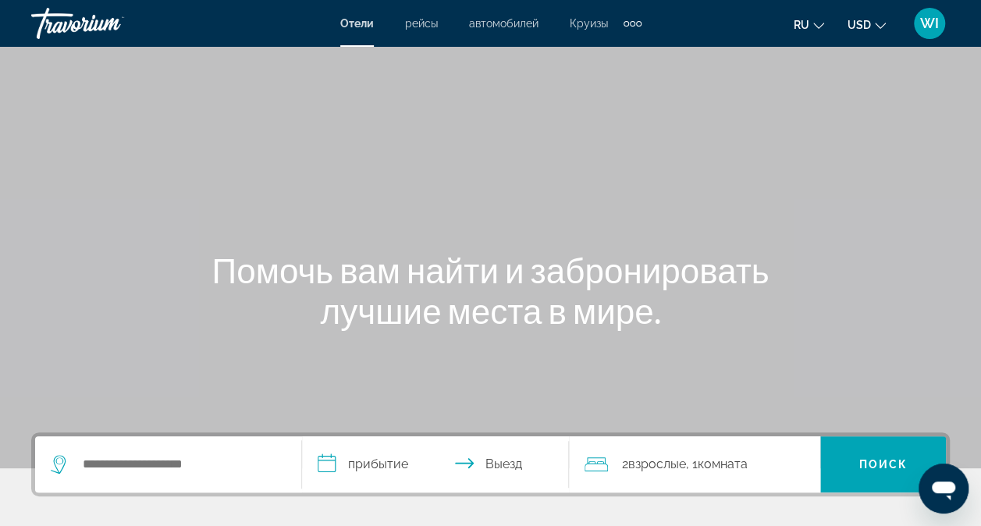
drag, startPoint x: 236, startPoint y: 447, endPoint x: 237, endPoint y: 467, distance: 19.6
click at [237, 467] on div "Search widget" at bounding box center [168, 464] width 235 height 56
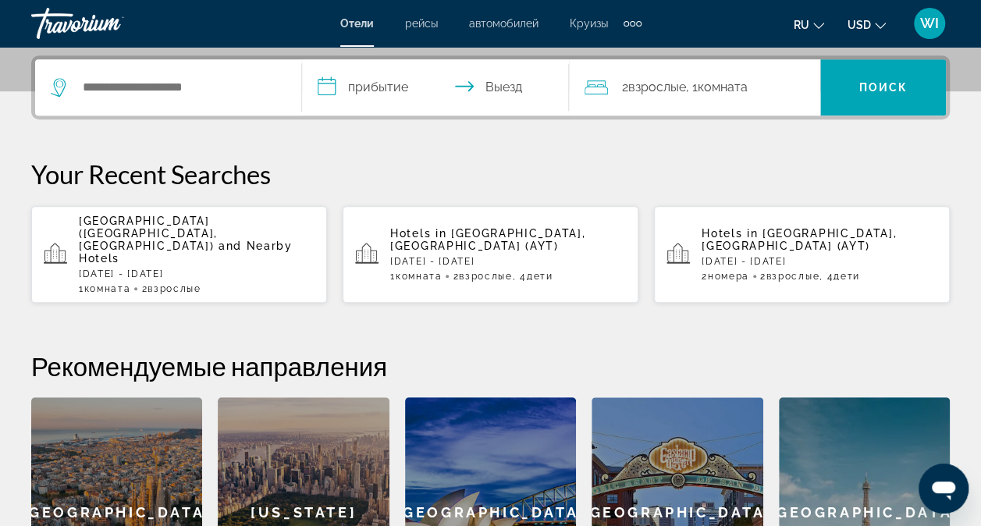
scroll to position [381, 0]
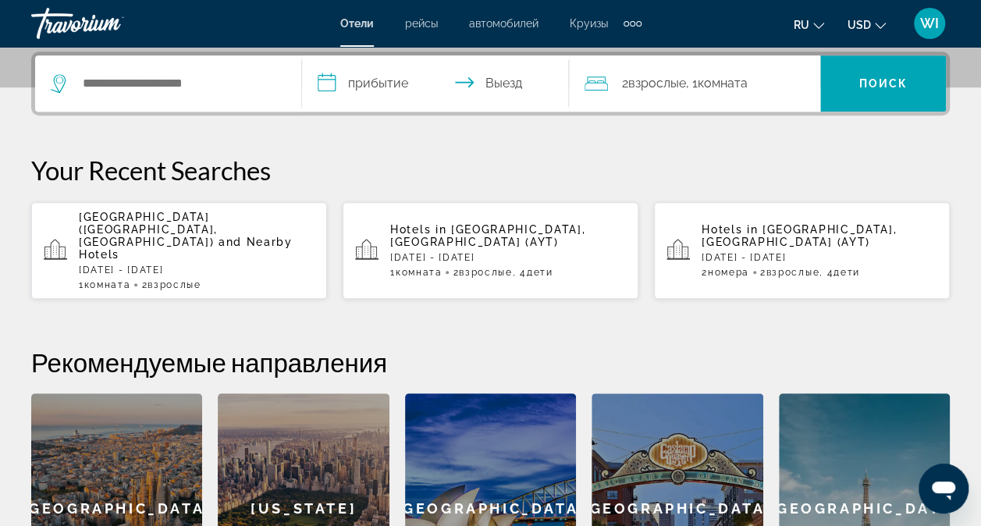
click at [237, 467] on div "**********" at bounding box center [490, 338] width 981 height 572
click at [255, 87] on input "Search widget" at bounding box center [179, 83] width 197 height 23
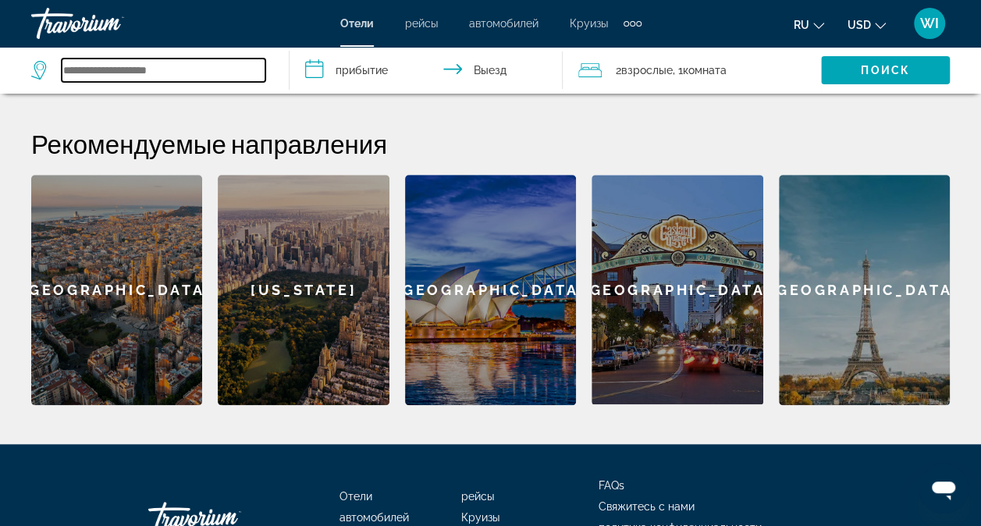
scroll to position [575, 0]
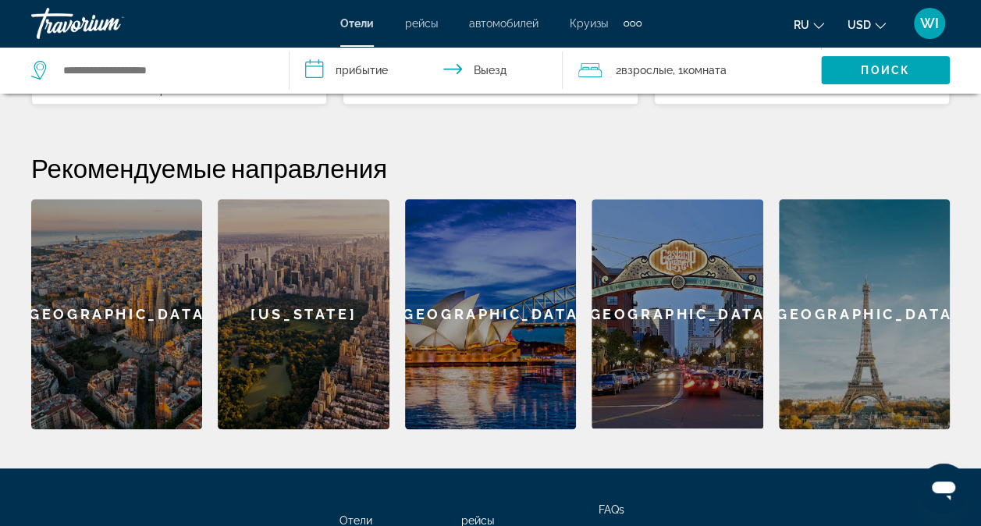
click at [44, 397] on div "Barcelona" at bounding box center [116, 314] width 171 height 230
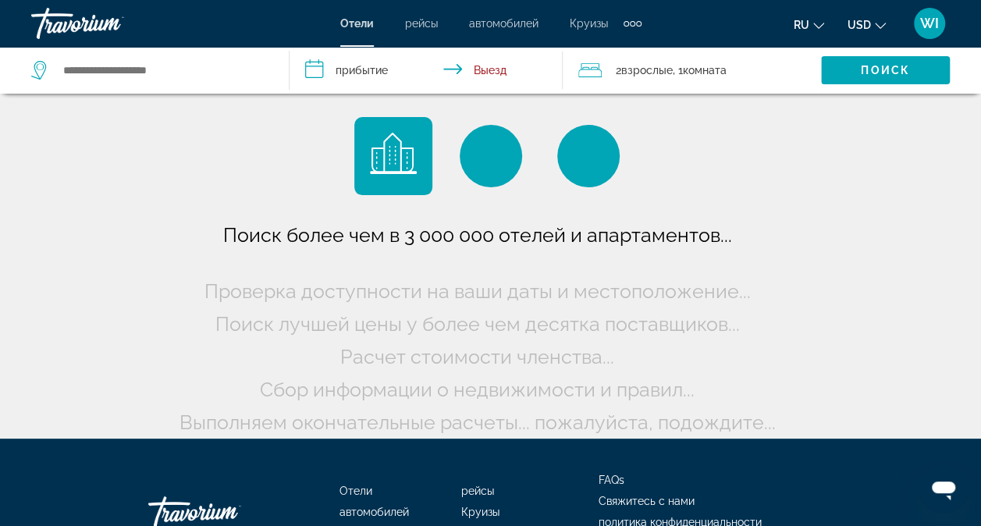
click at [70, 372] on div "Поиск более чем в 3 000 000 отелей и апартаментов..." at bounding box center [490, 219] width 981 height 439
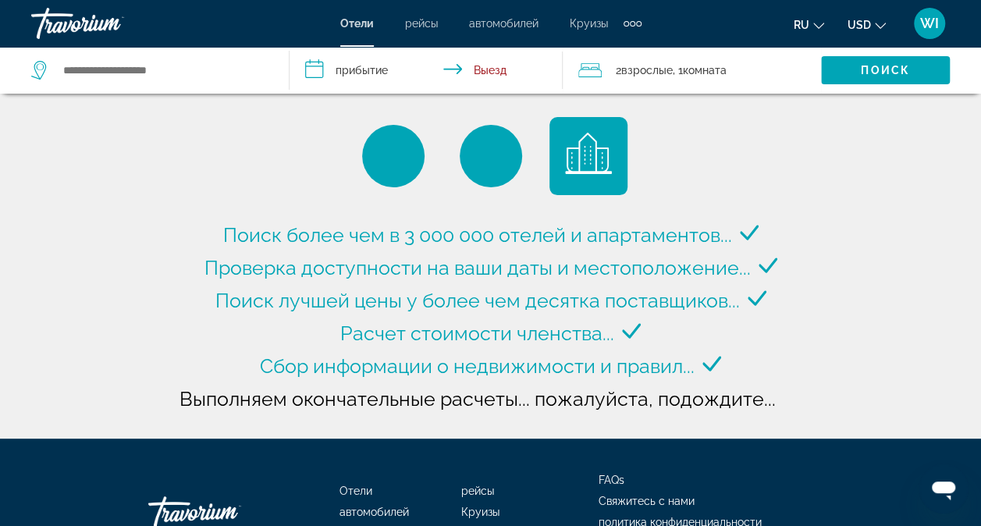
type input "**********"
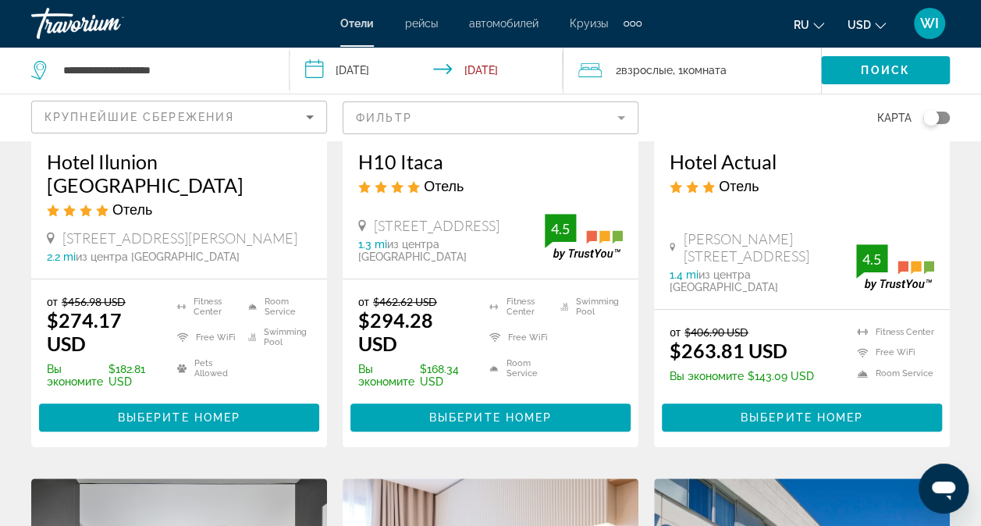
scroll to position [317, 0]
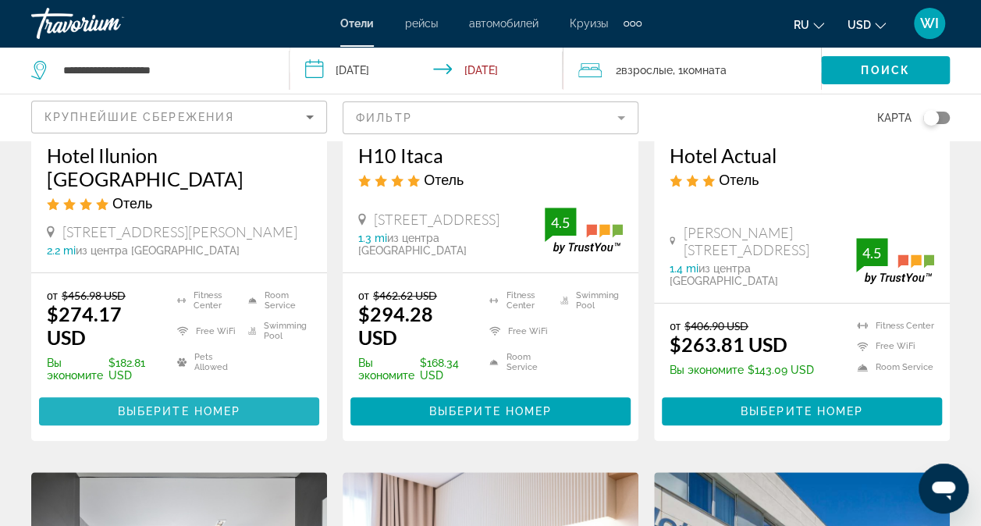
click at [195, 393] on span "Main content" at bounding box center [179, 411] width 280 height 37
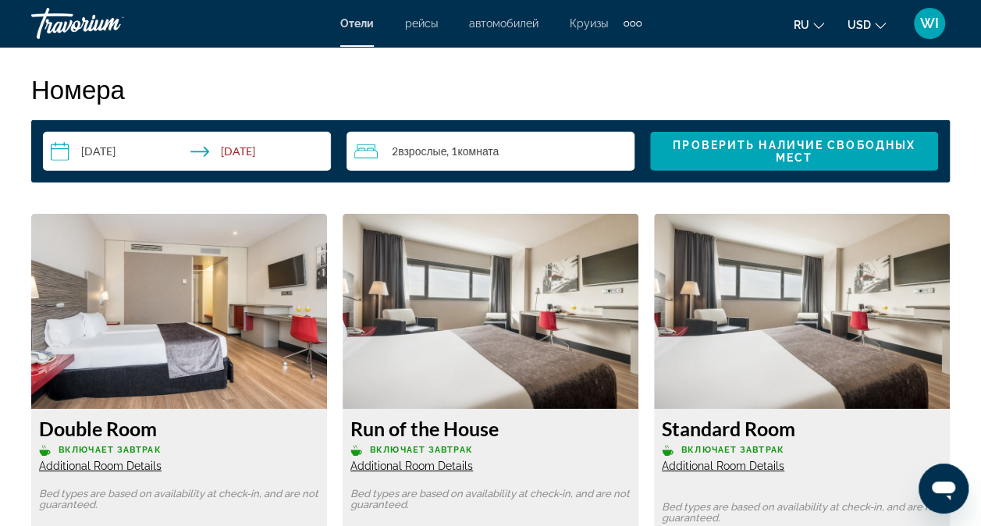
scroll to position [2264, 0]
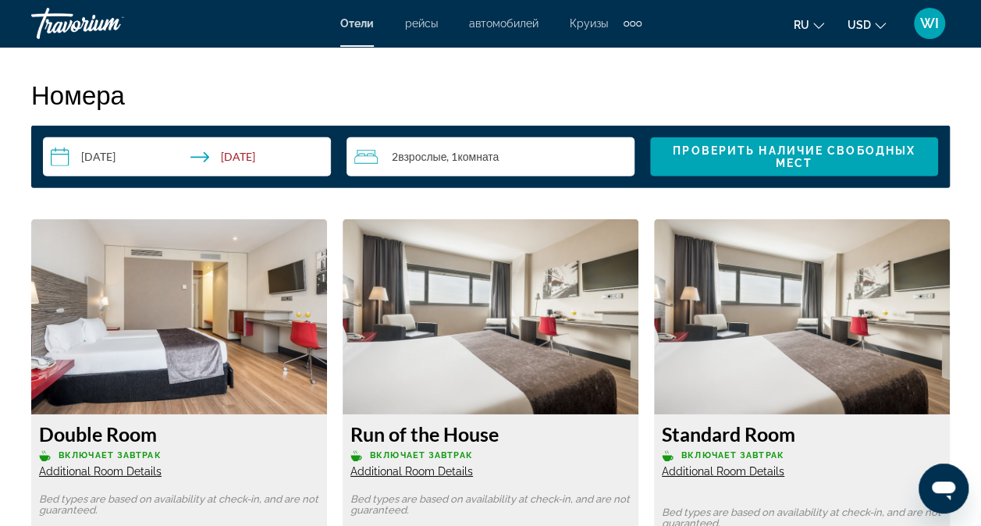
click at [479, 156] on span "Комната" at bounding box center [478, 156] width 41 height 13
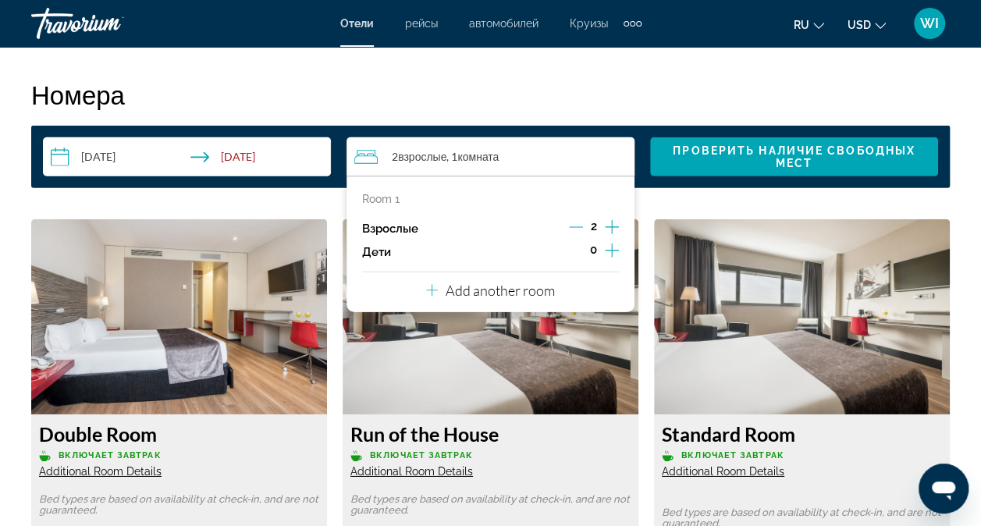
click at [251, 154] on input "**********" at bounding box center [190, 159] width 294 height 44
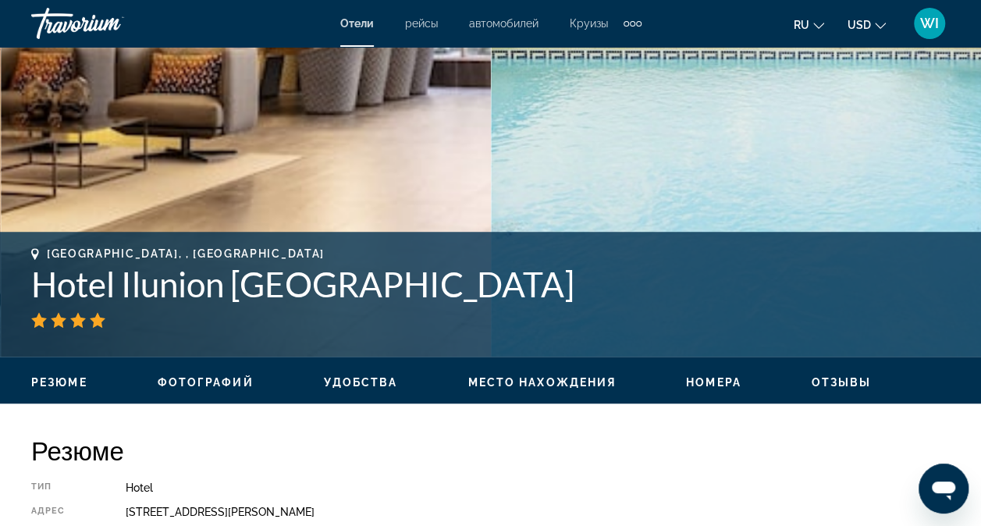
scroll to position [126, 0]
